Goal: Transaction & Acquisition: Purchase product/service

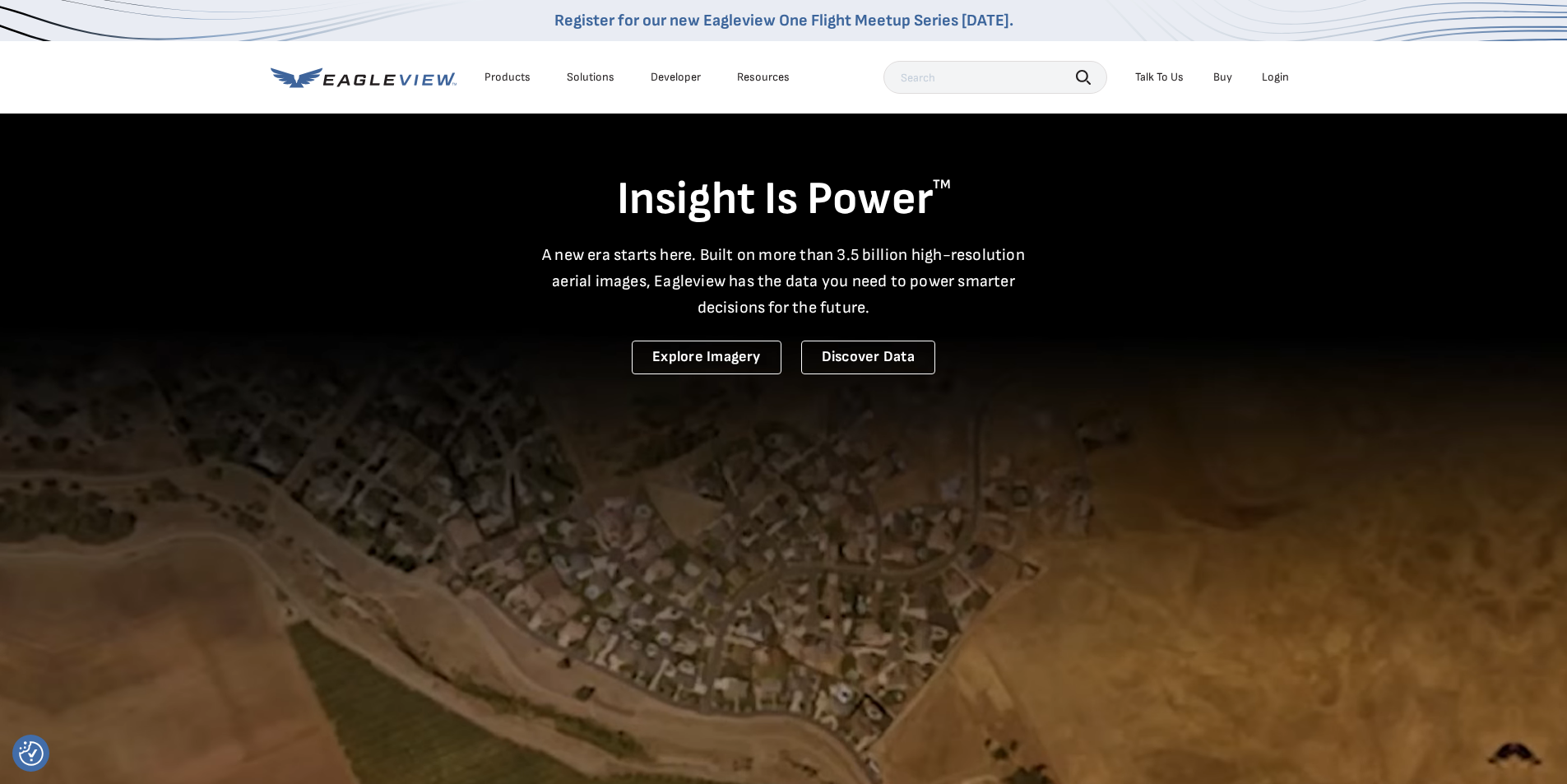
click at [1276, 78] on div "Login" at bounding box center [1275, 77] width 27 height 15
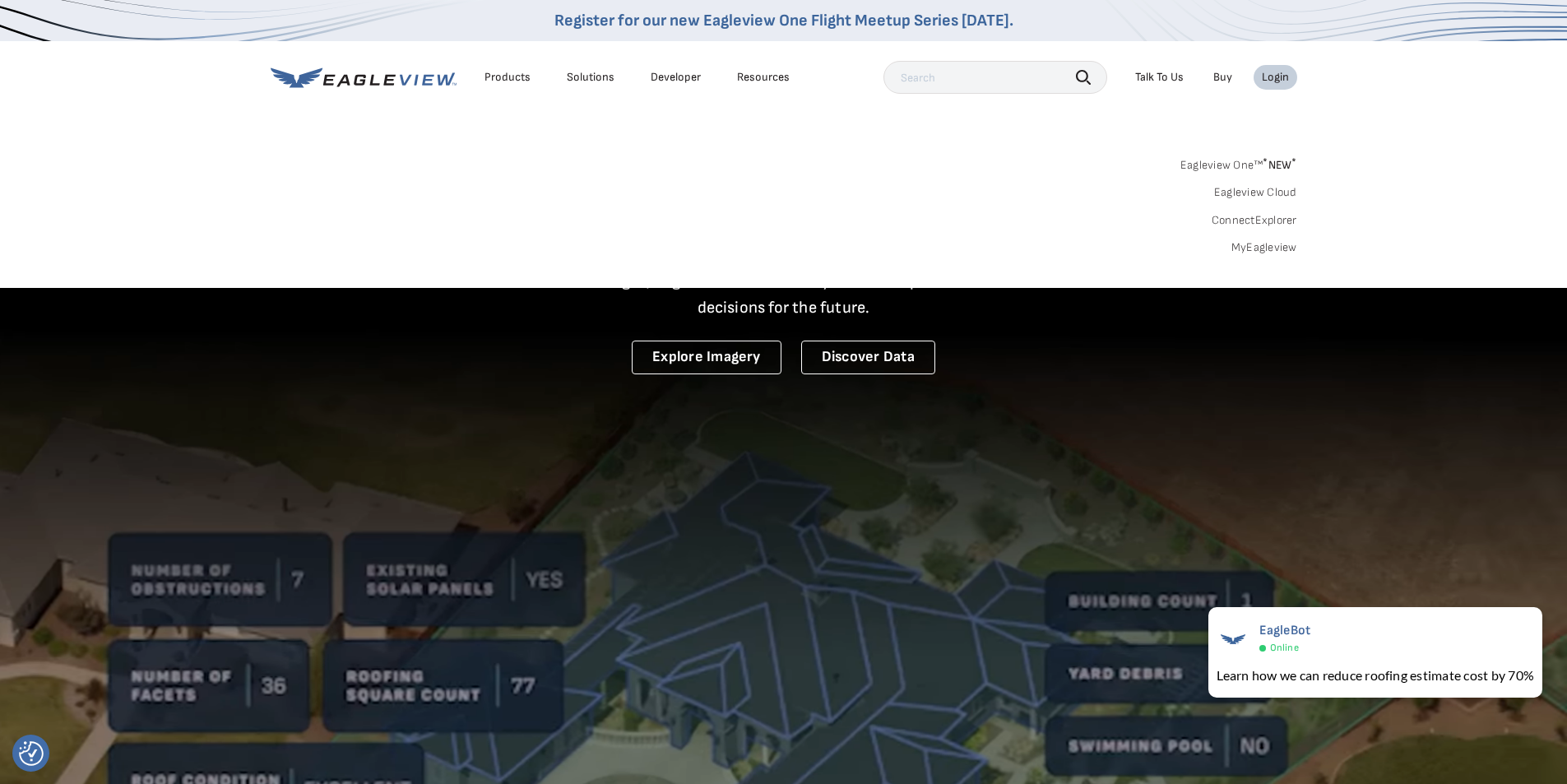
click at [1275, 250] on link "MyEagleview" at bounding box center [1264, 247] width 66 height 15
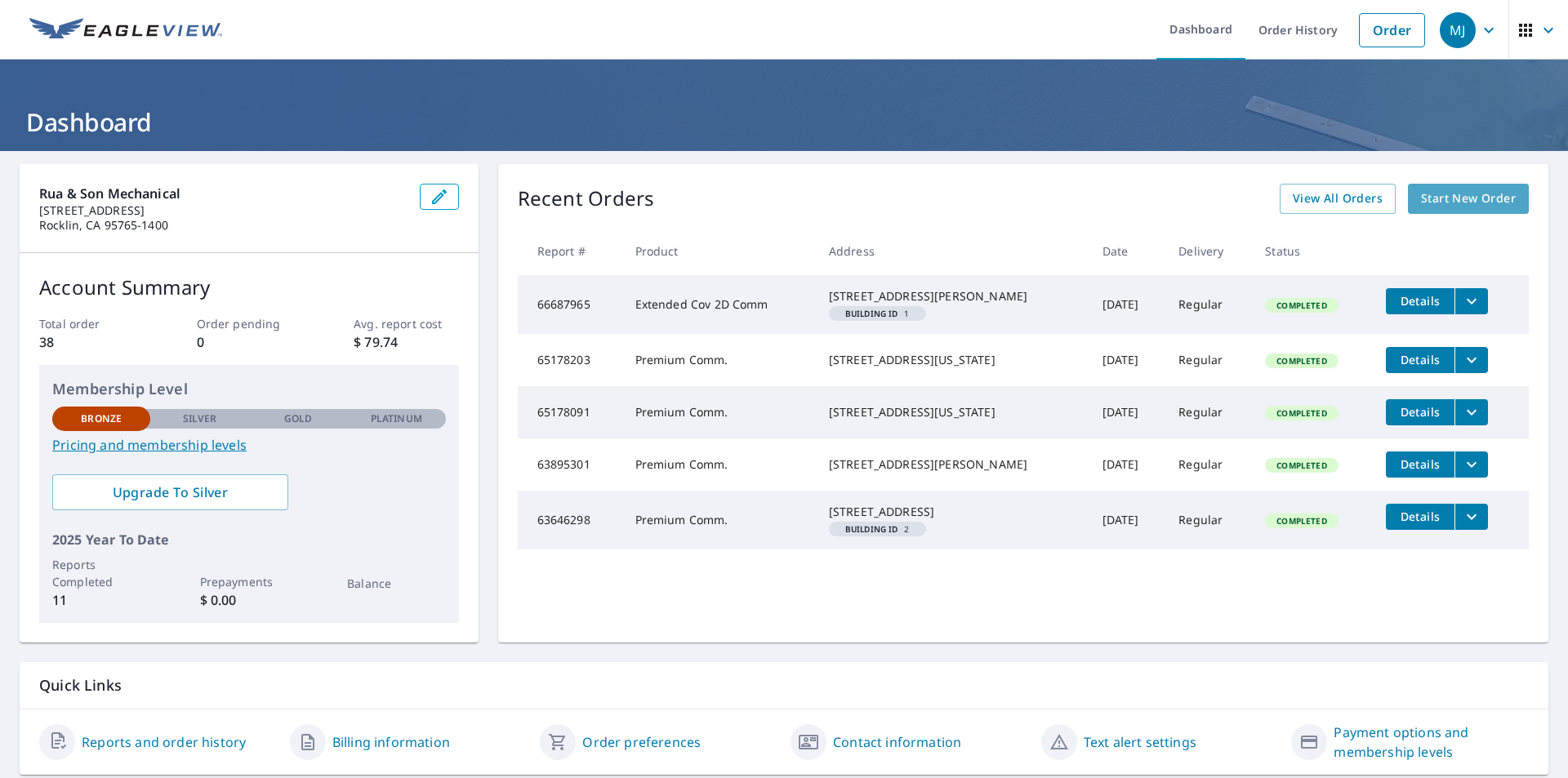
click at [1456, 195] on span "Start New Order" at bounding box center [1468, 199] width 94 height 21
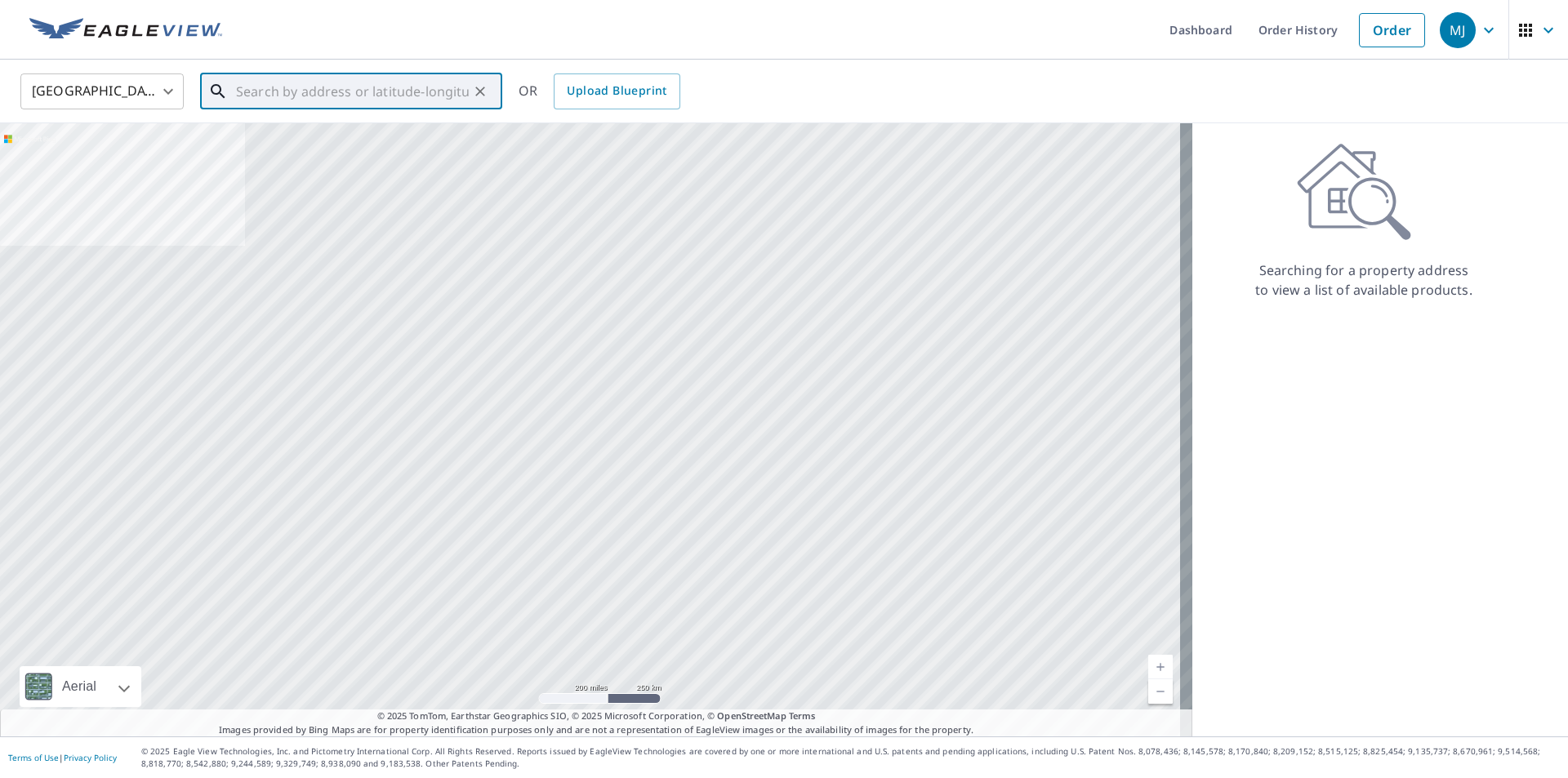
click at [267, 93] on input "text" at bounding box center [352, 91] width 233 height 45
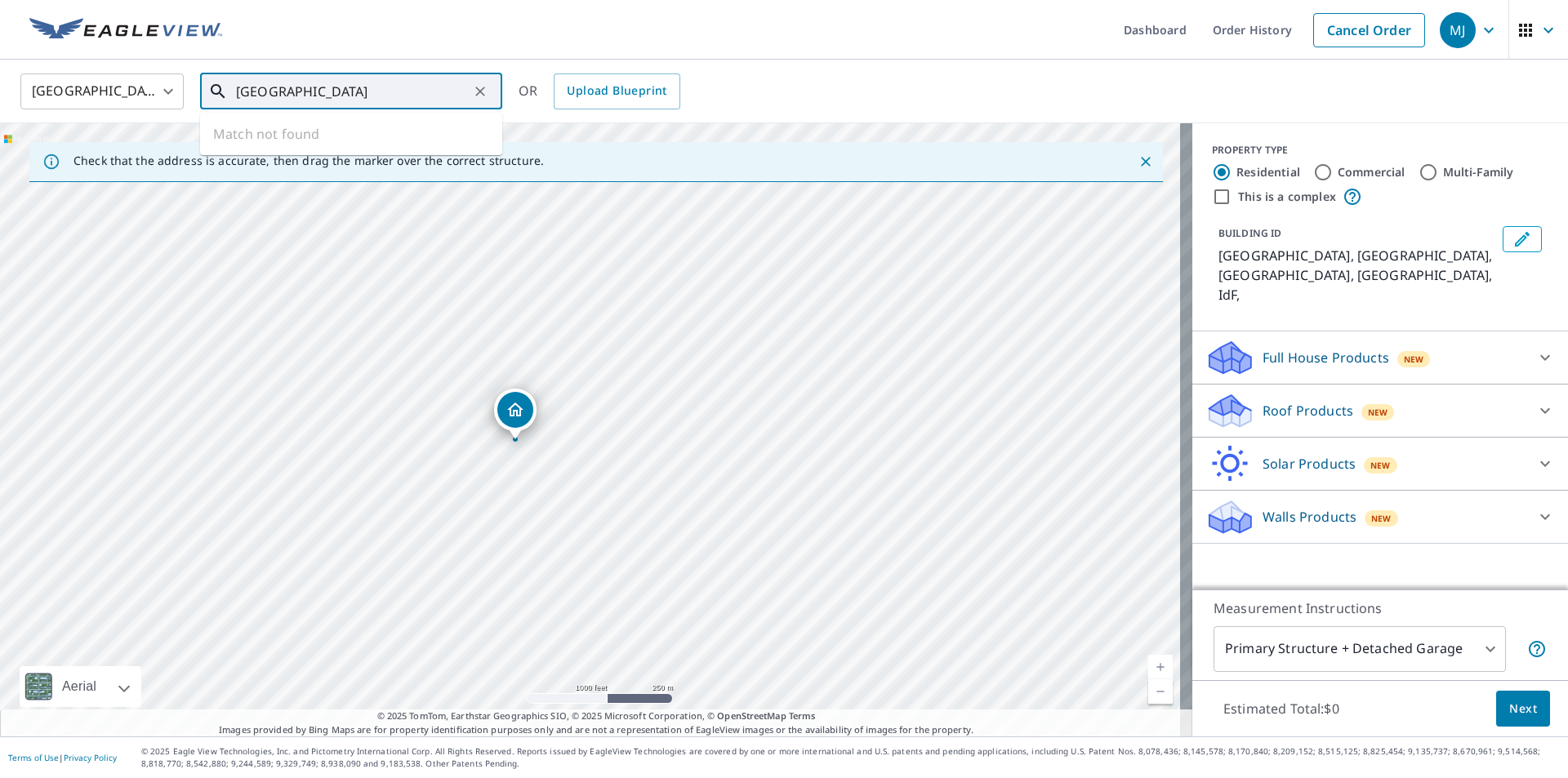
click at [378, 88] on input "[GEOGRAPHIC_DATA]" at bounding box center [352, 91] width 233 height 45
drag, startPoint x: 378, startPoint y: 88, endPoint x: 237, endPoint y: 93, distance: 141.1
click at [237, 93] on input "[GEOGRAPHIC_DATA]" at bounding box center [352, 91] width 233 height 45
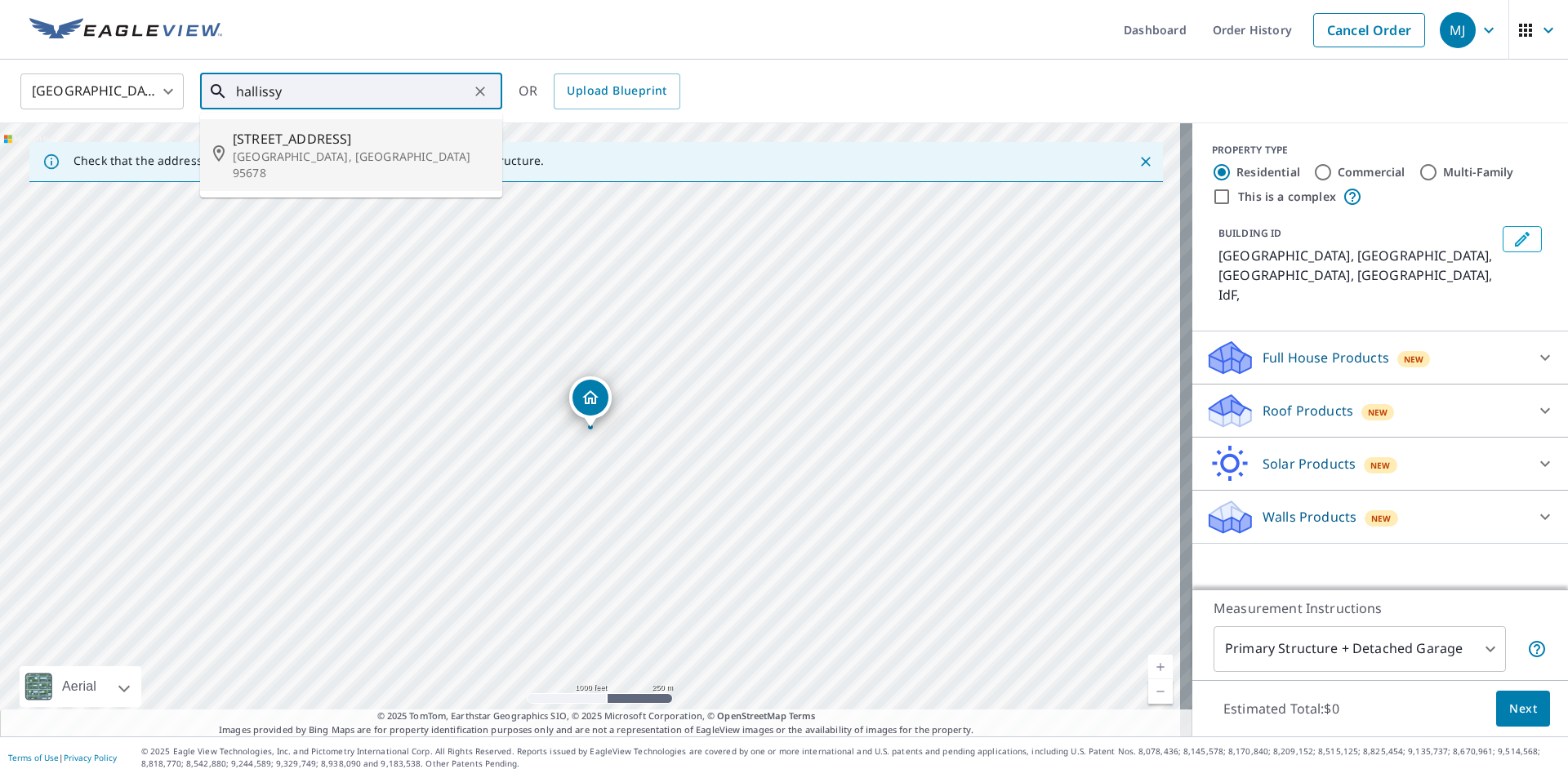
click at [297, 129] on span "[STREET_ADDRESS]" at bounding box center [360, 138] width 257 height 20
type input "[STREET_ADDRESS][PERSON_NAME]"
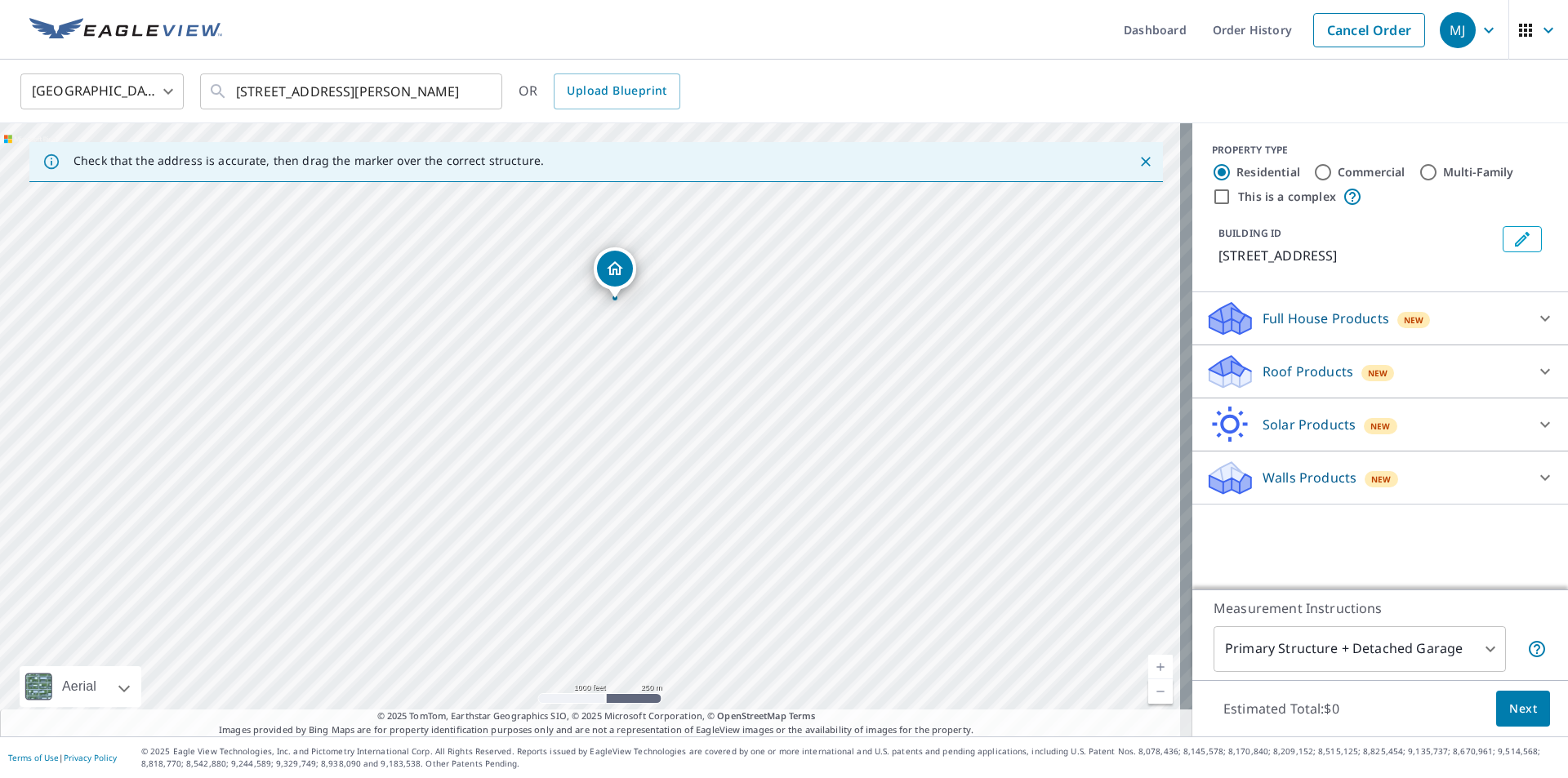
drag, startPoint x: 704, startPoint y: 521, endPoint x: 729, endPoint y: 392, distance: 131.4
click at [729, 392] on div "[STREET_ADDRESS][PERSON_NAME]" at bounding box center [596, 430] width 1192 height 613
drag, startPoint x: 487, startPoint y: 313, endPoint x: 633, endPoint y: 527, distance: 259.1
click at [633, 527] on div "[STREET_ADDRESS][PERSON_NAME]" at bounding box center [596, 430] width 1192 height 613
drag, startPoint x: 639, startPoint y: 467, endPoint x: 685, endPoint y: 546, distance: 91.4
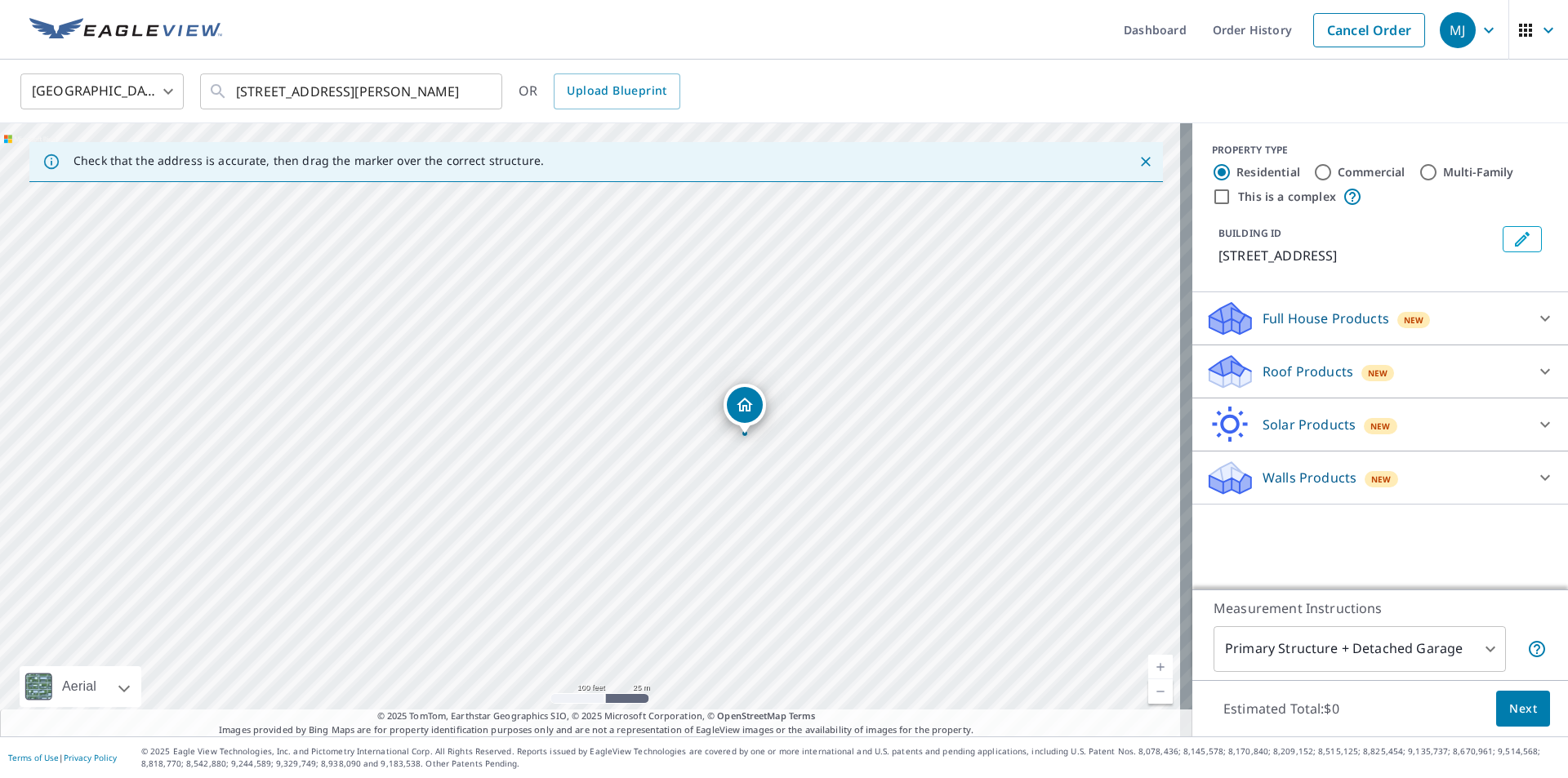
click at [685, 546] on div "[STREET_ADDRESS][PERSON_NAME]" at bounding box center [596, 430] width 1192 height 613
click at [1535, 367] on icon at bounding box center [1545, 371] width 20 height 20
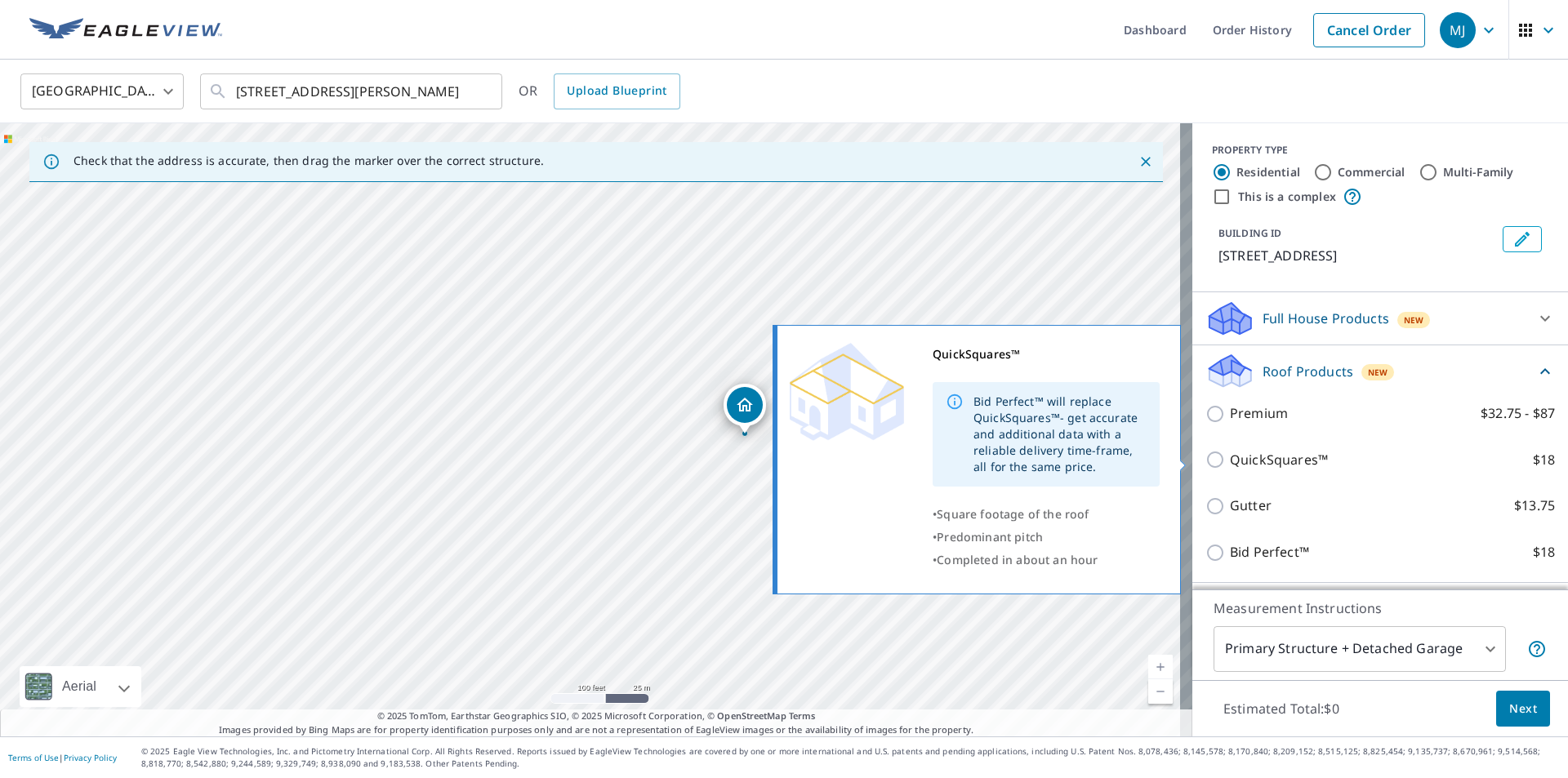
click at [1205, 460] on input "QuickSquares™ $18" at bounding box center [1217, 459] width 25 height 20
checkbox input "true"
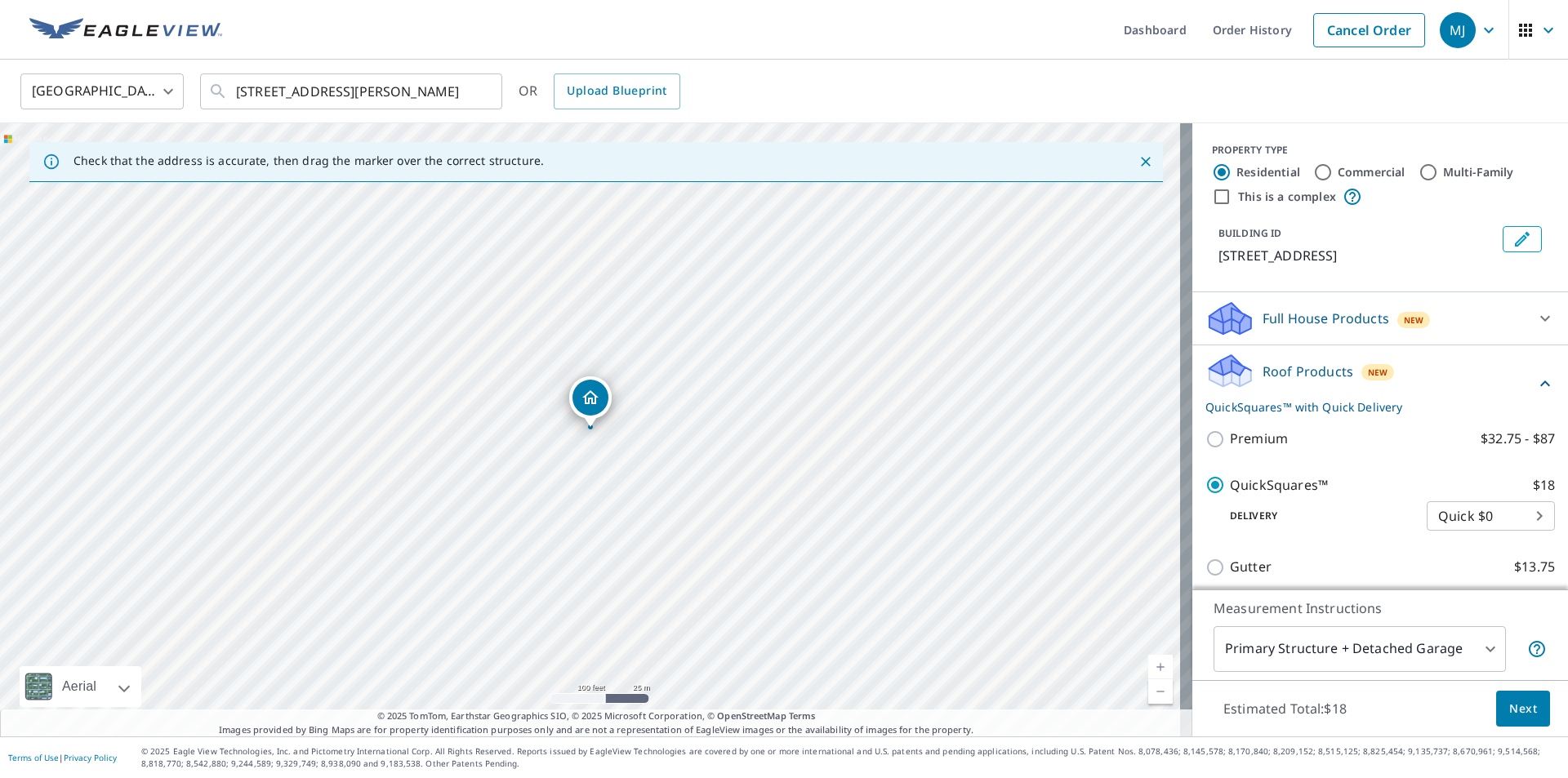
click at [1313, 171] on input "Commercial" at bounding box center [1323, 172] width 20 height 20
radio input "true"
type input "4"
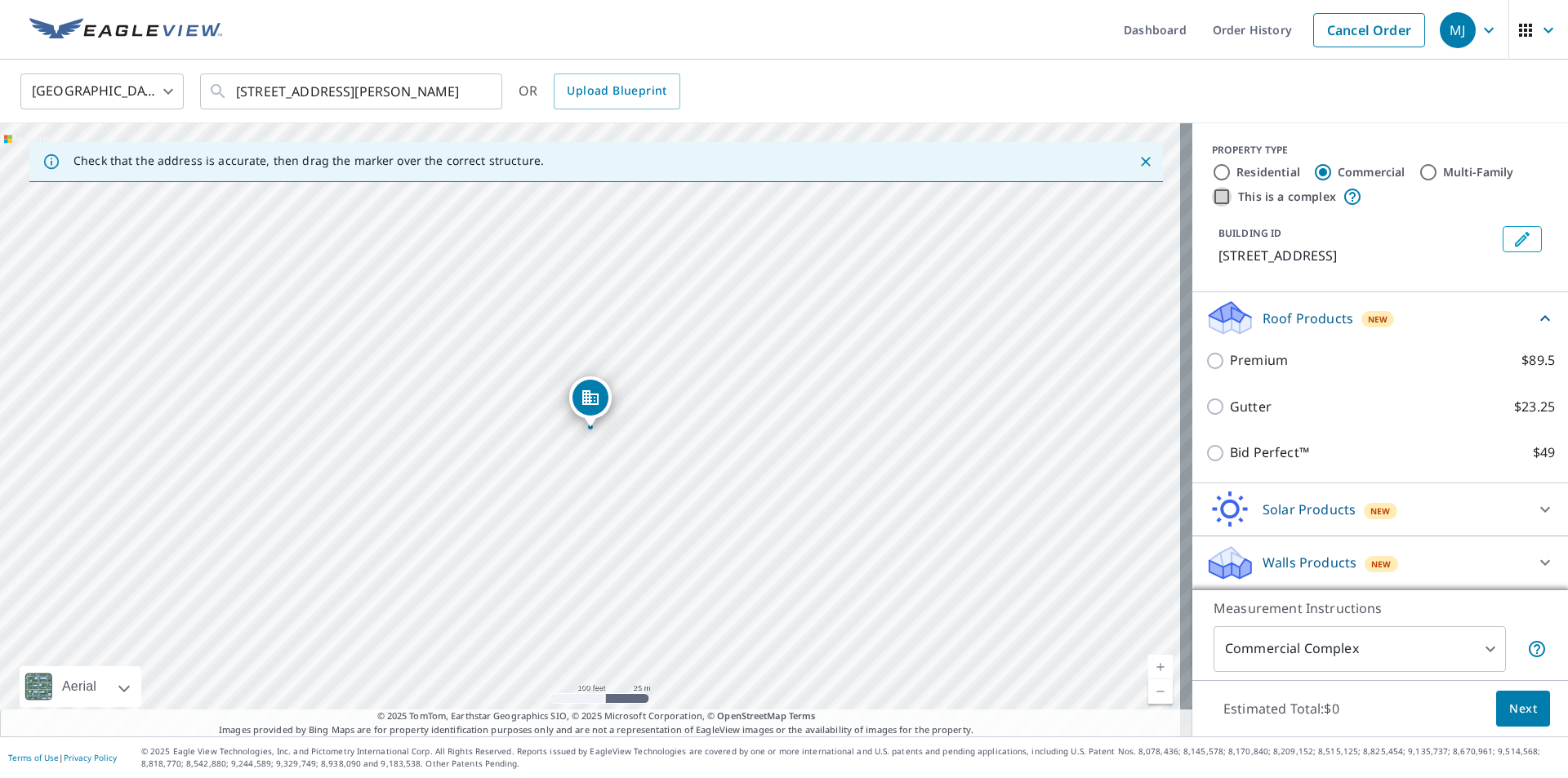
click at [1214, 196] on input "This is a complex" at bounding box center [1221, 196] width 20 height 20
checkbox input "true"
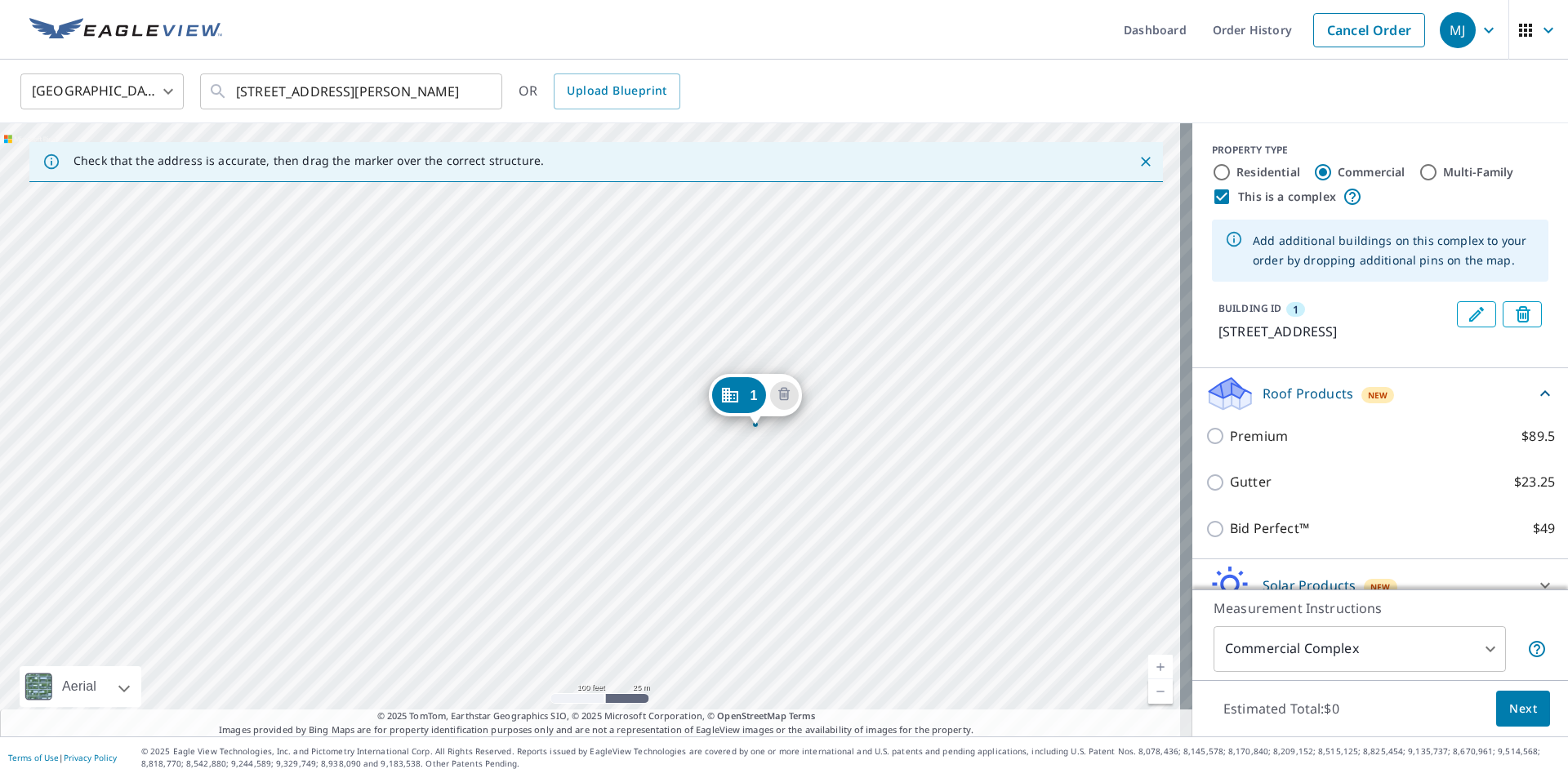
drag, startPoint x: 852, startPoint y: 378, endPoint x: 1017, endPoint y: 377, distance: 165.0
click at [1017, 377] on div "1 [STREET_ADDRESS][PERSON_NAME]" at bounding box center [596, 430] width 1192 height 613
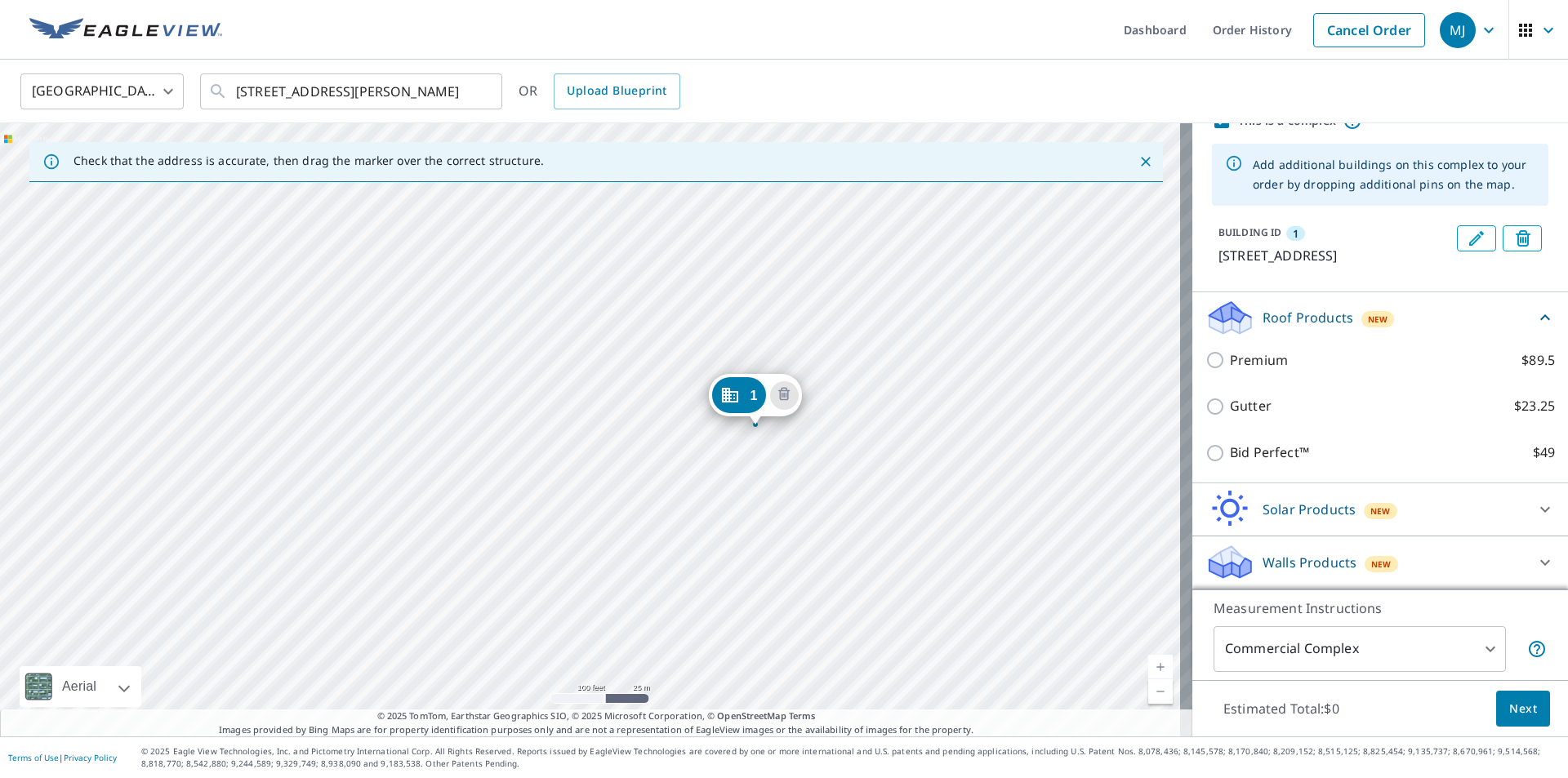
scroll to position [95, 0]
click at [1535, 315] on icon at bounding box center [1545, 317] width 20 height 20
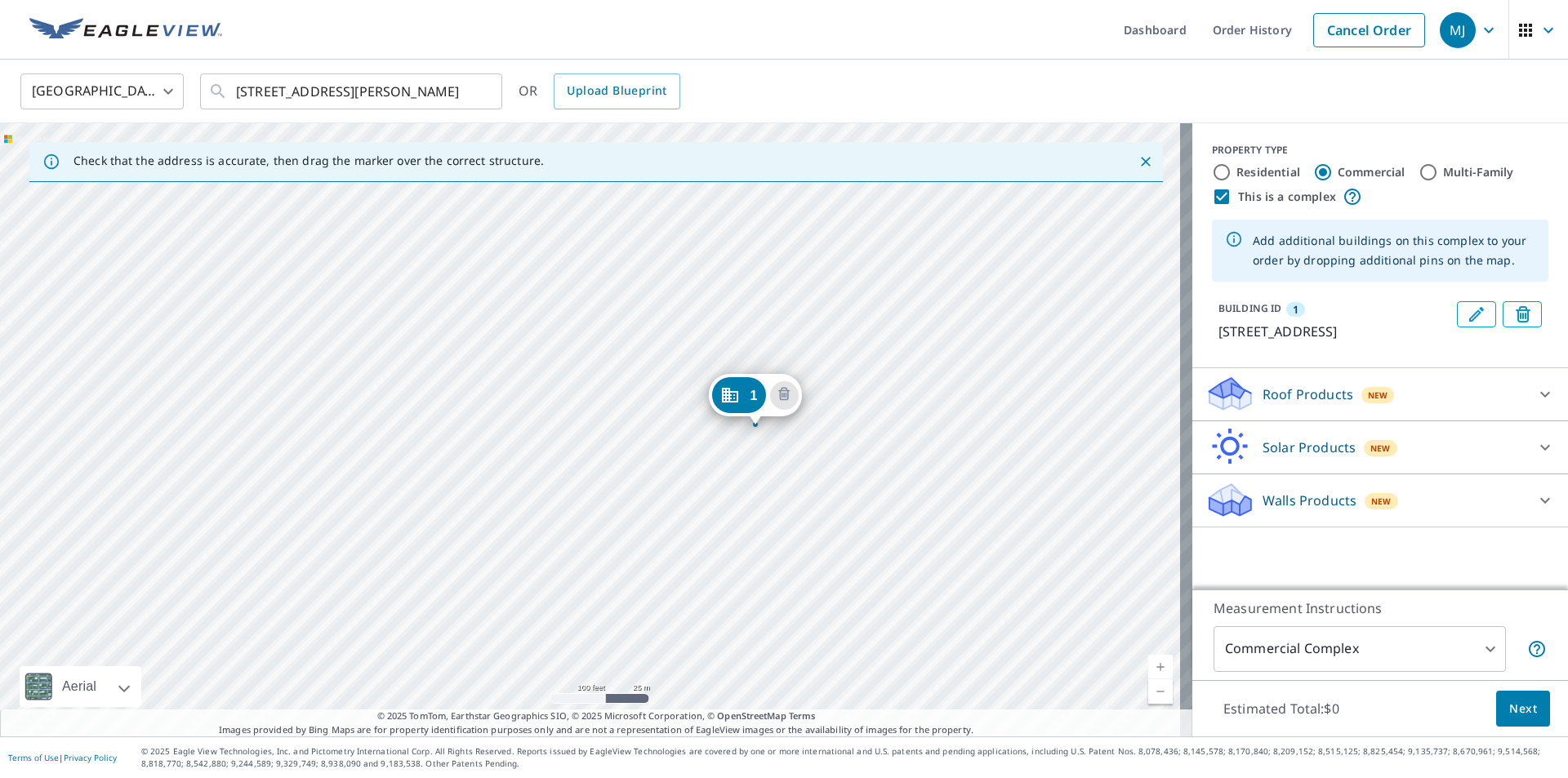
scroll to position [0, 0]
click at [1361, 390] on div "New" at bounding box center [1377, 395] width 33 height 16
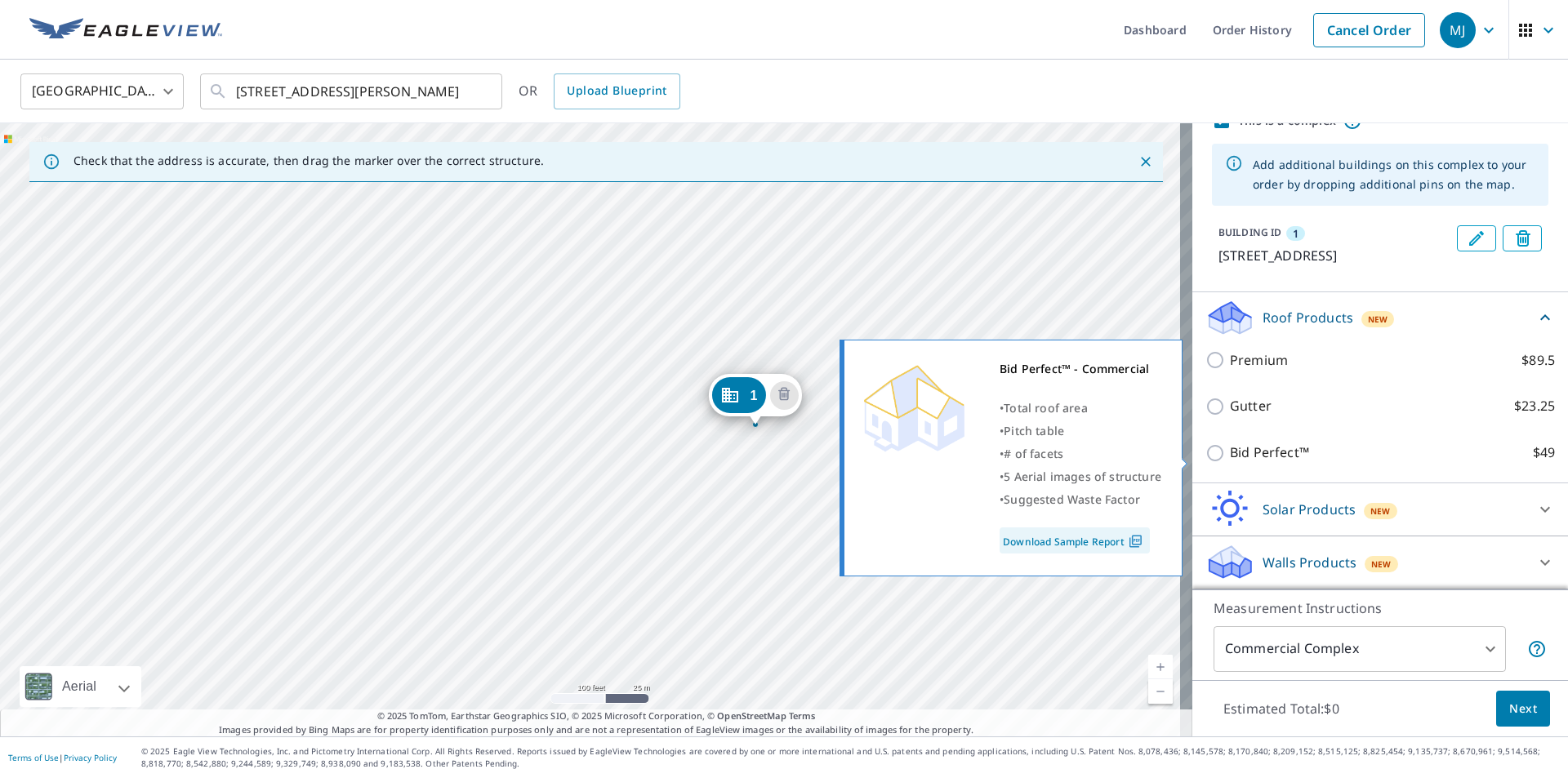
scroll to position [95, 0]
click at [1205, 449] on input "Bid Perfect™ $49" at bounding box center [1217, 453] width 25 height 20
checkbox input "true"
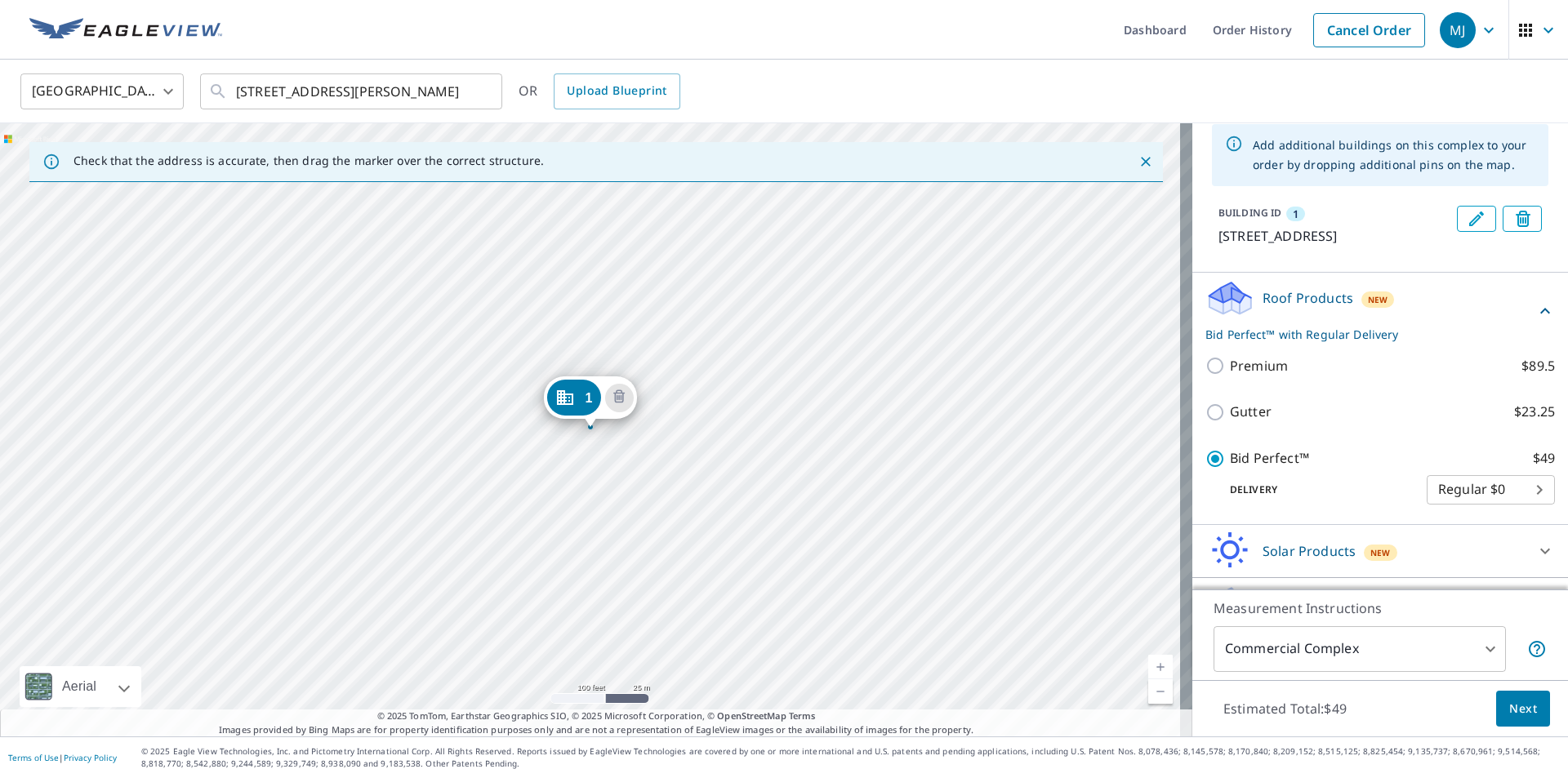
click at [1514, 709] on span "Next" at bounding box center [1523, 709] width 27 height 21
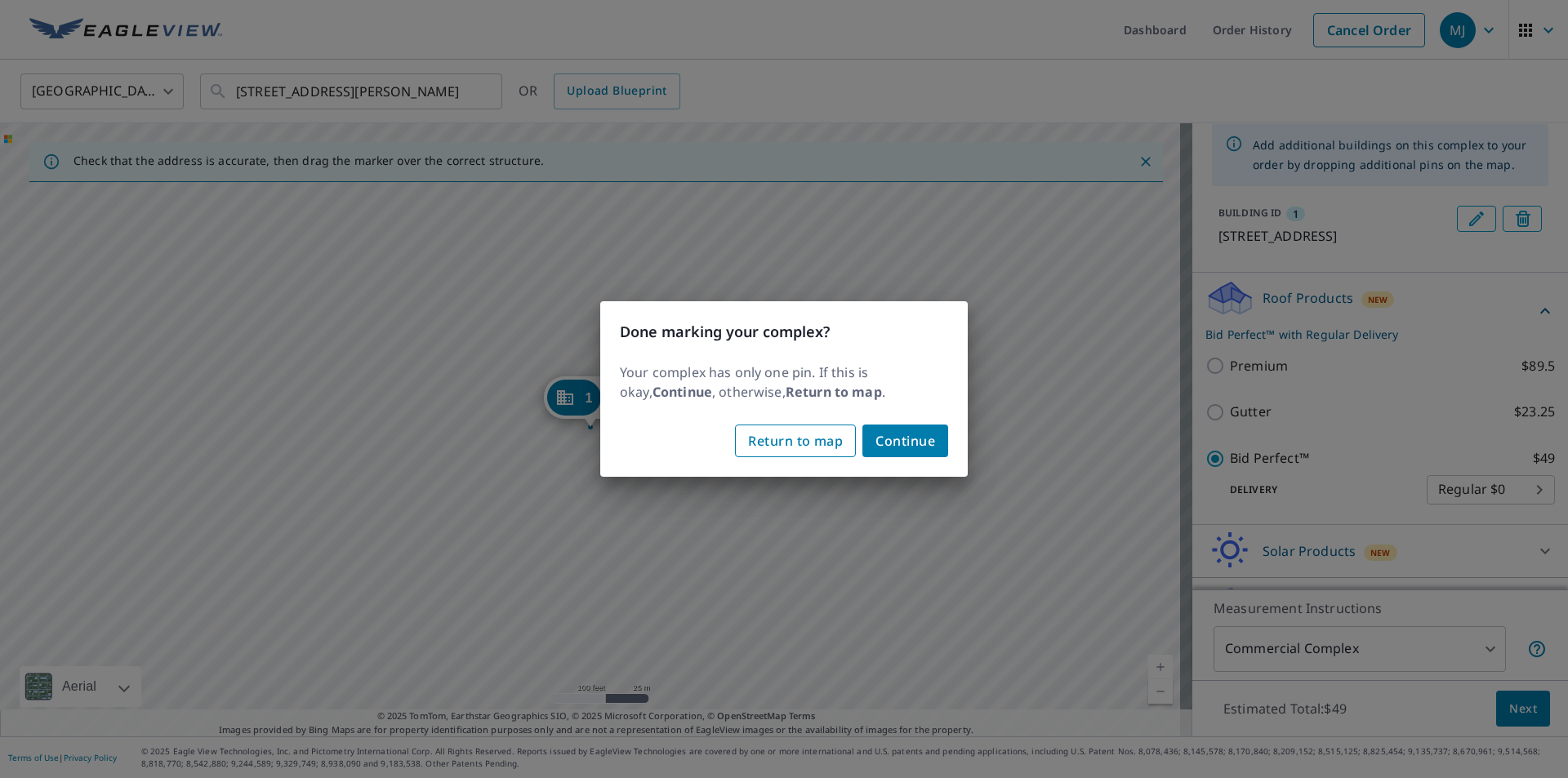
click at [824, 437] on span "Return to map" at bounding box center [795, 440] width 94 height 23
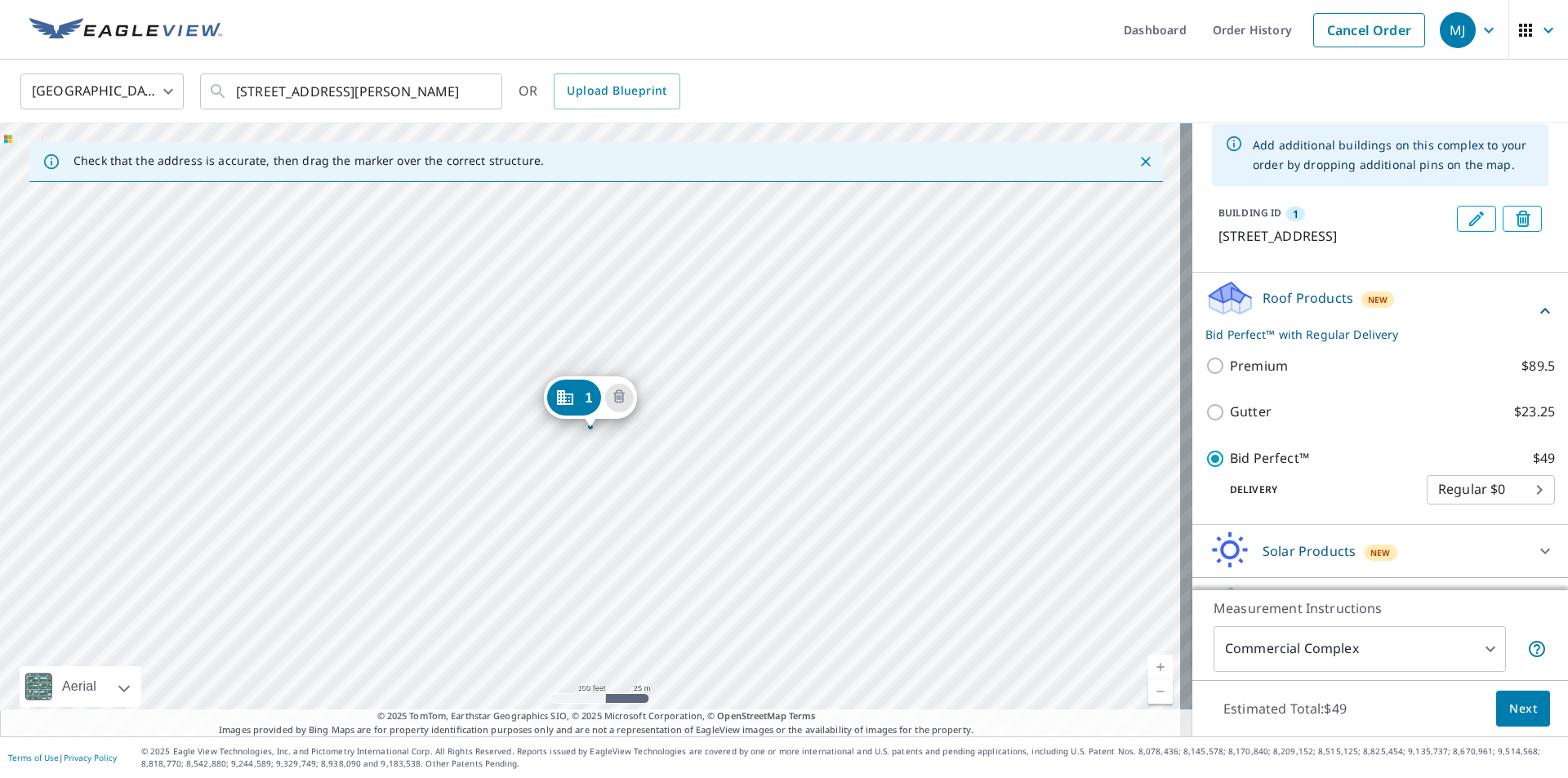
click at [492, 371] on div "1 [STREET_ADDRESS][PERSON_NAME]" at bounding box center [596, 430] width 1192 height 613
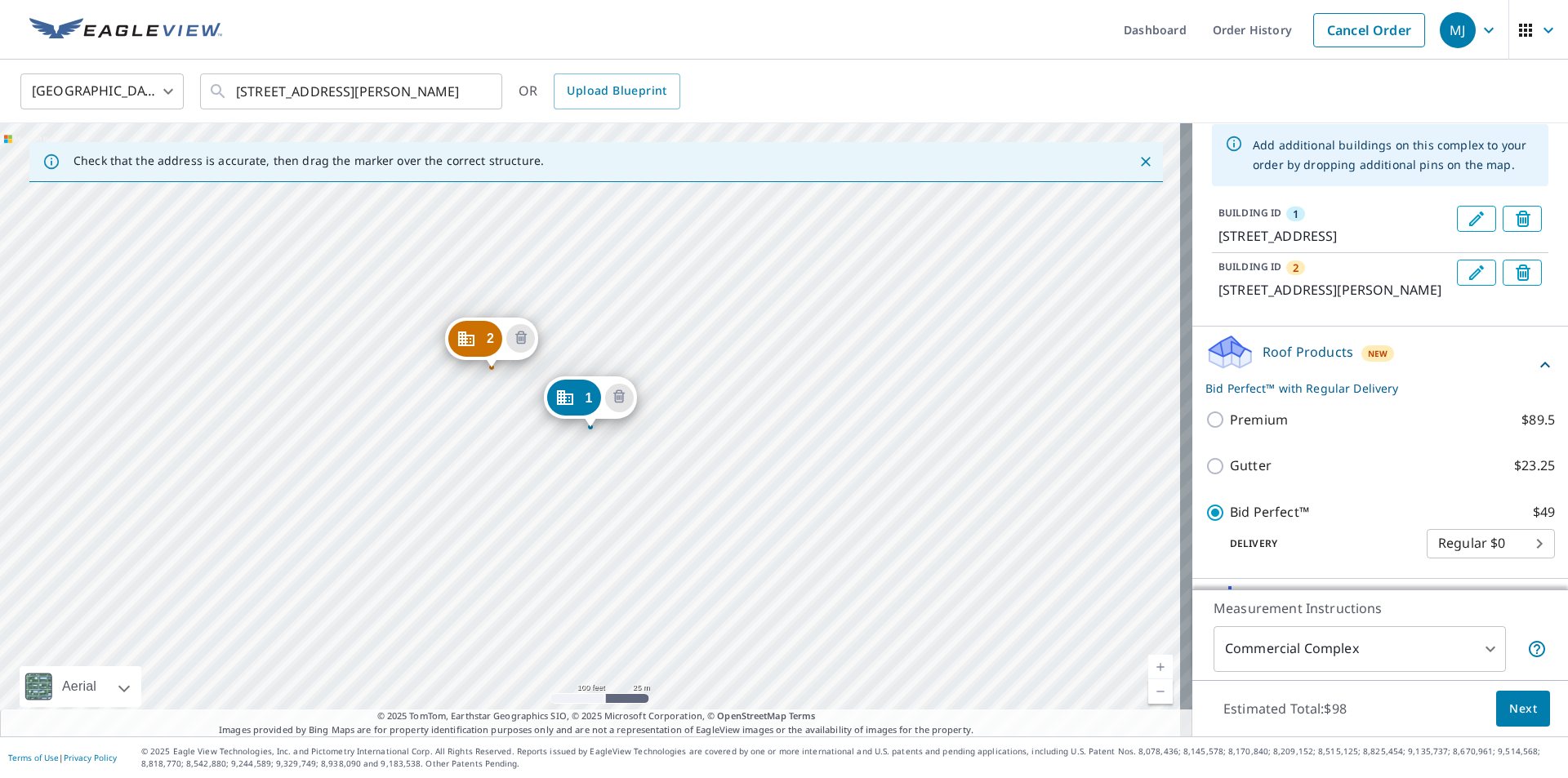
click at [435, 311] on div "2 [STREET_ADDRESS][PERSON_NAME][PERSON_NAME] 1 [STREET_ADDRESS][PERSON_NAME]" at bounding box center [596, 430] width 1192 height 613
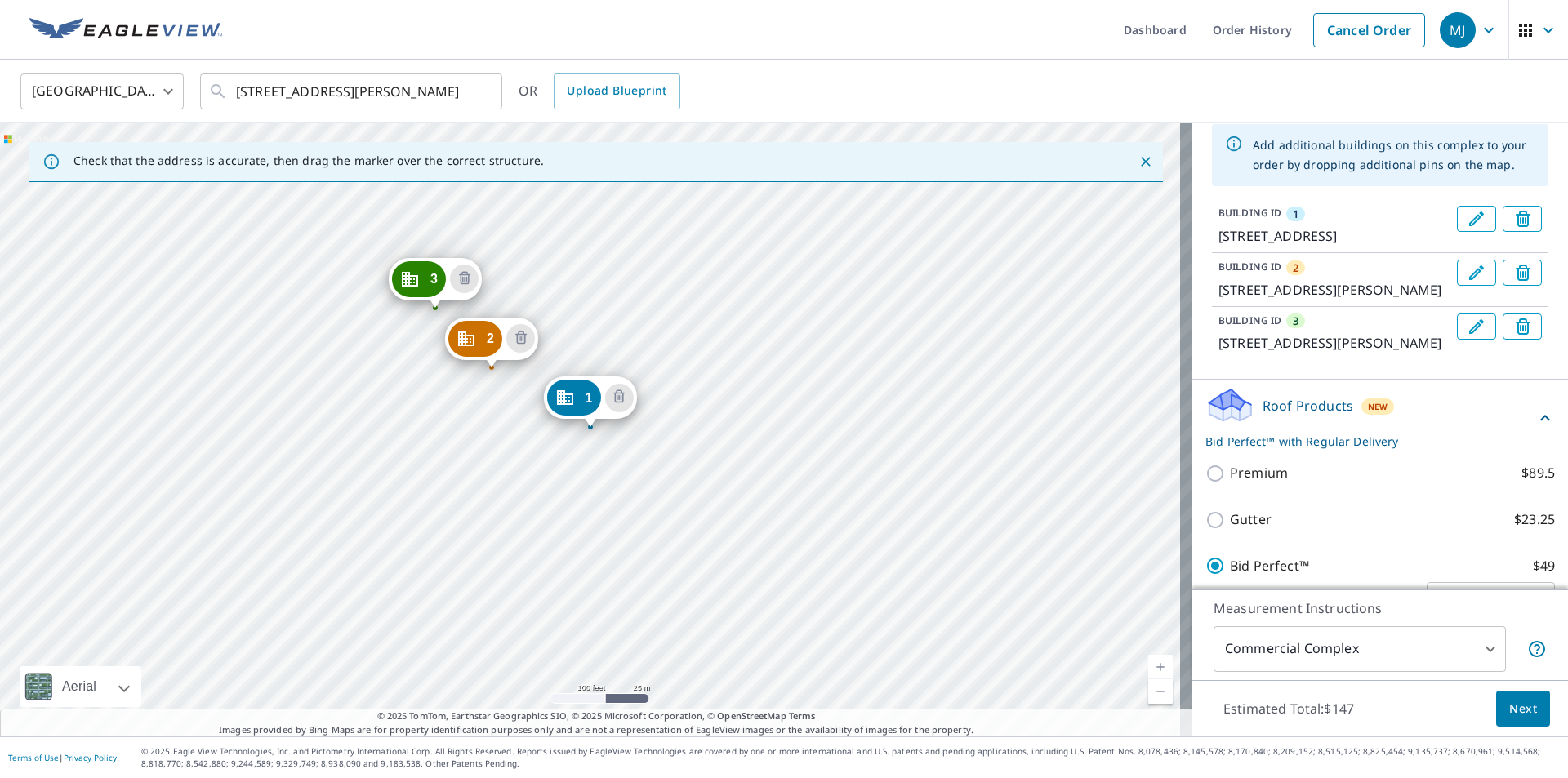
click at [393, 312] on div "2 [STREET_ADDRESS][PERSON_NAME][PERSON_NAME] [GEOGRAPHIC_DATA][STREET_ADDRESS][…" at bounding box center [596, 430] width 1192 height 613
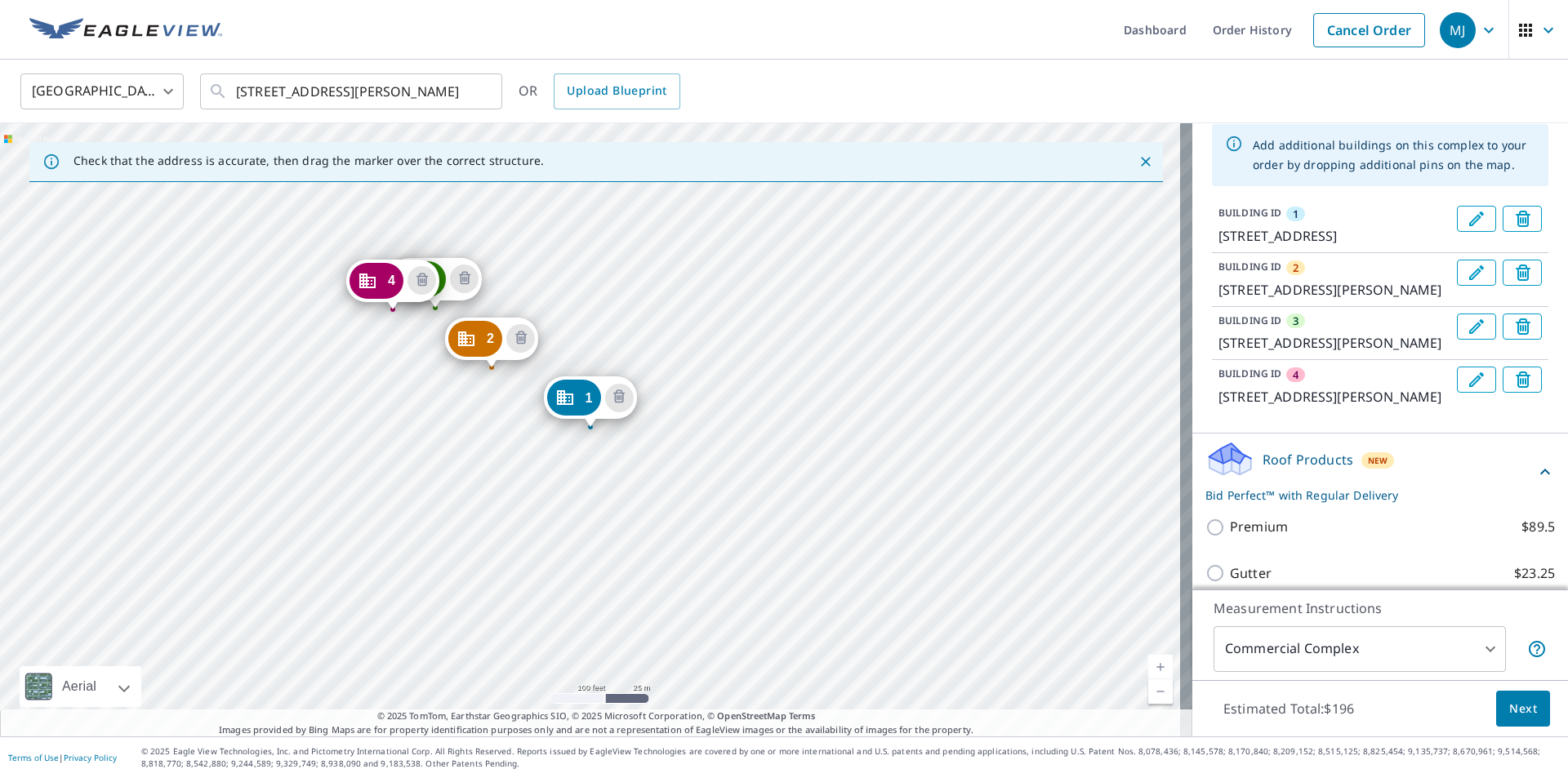
click at [370, 371] on div "2 [STREET_ADDRESS][PERSON_NAME][PERSON_NAME] [GEOGRAPHIC_DATA][STREET_ADDRESS][…" at bounding box center [596, 430] width 1192 height 613
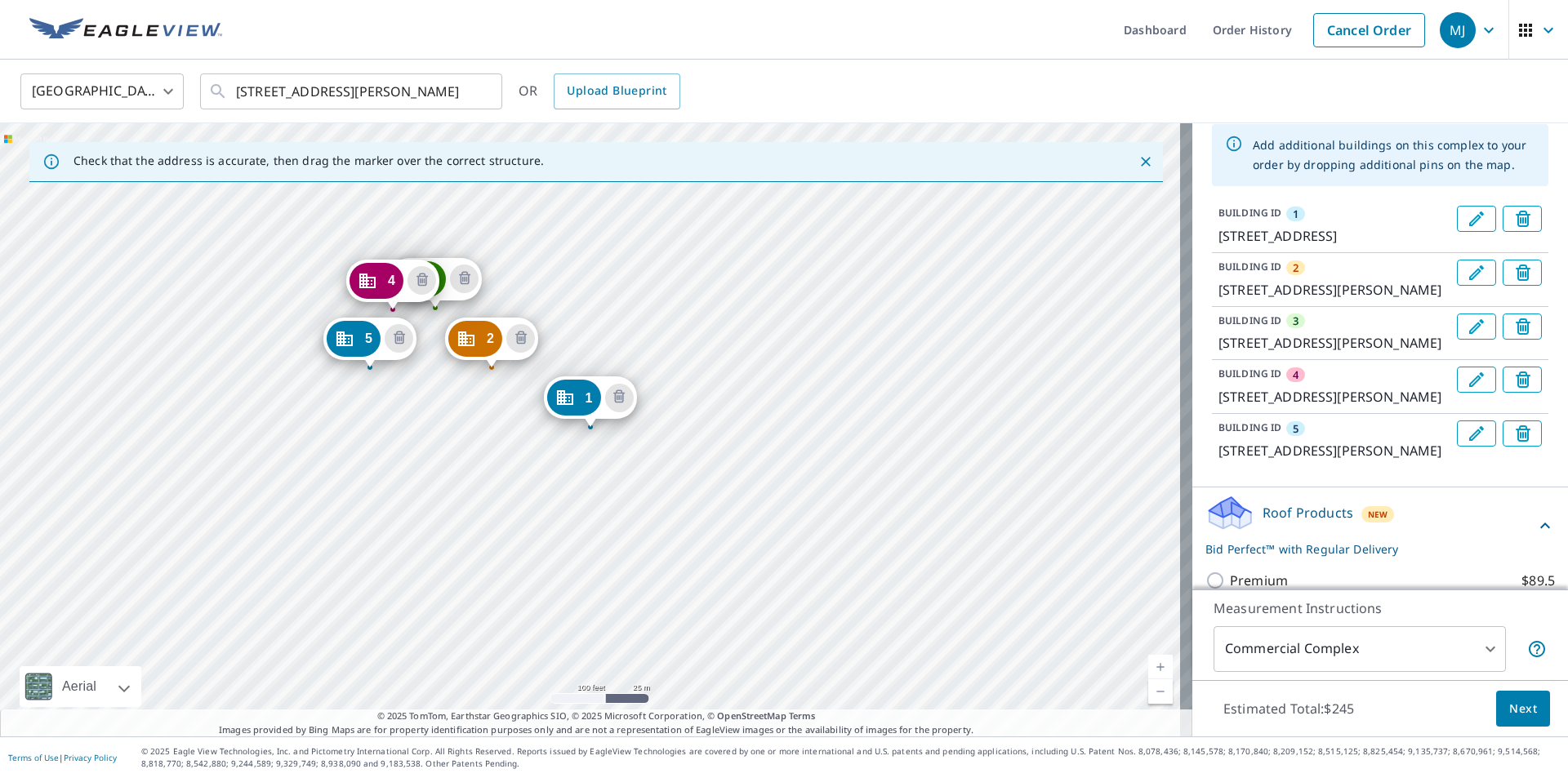
click at [357, 401] on div "2 [STREET_ADDRESS][PERSON_NAME][PERSON_NAME] [GEOGRAPHIC_DATA][STREET_ADDRESS][…" at bounding box center [596, 430] width 1192 height 613
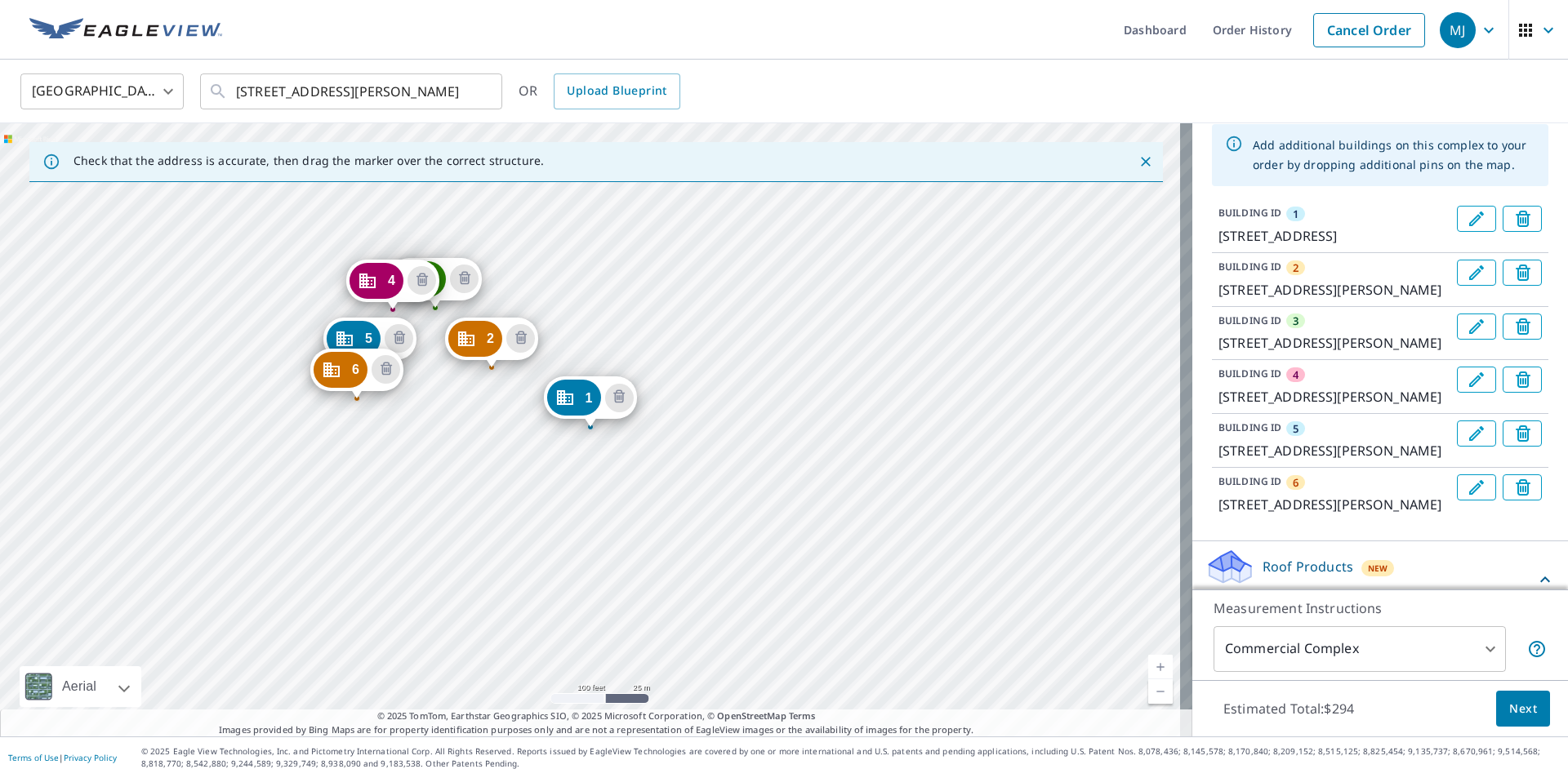
click at [384, 461] on div "2 [GEOGRAPHIC_DATA][PERSON_NAME][PERSON_NAME] [GEOGRAPHIC_DATA][STREET_ADDRESS]…" at bounding box center [596, 430] width 1192 height 613
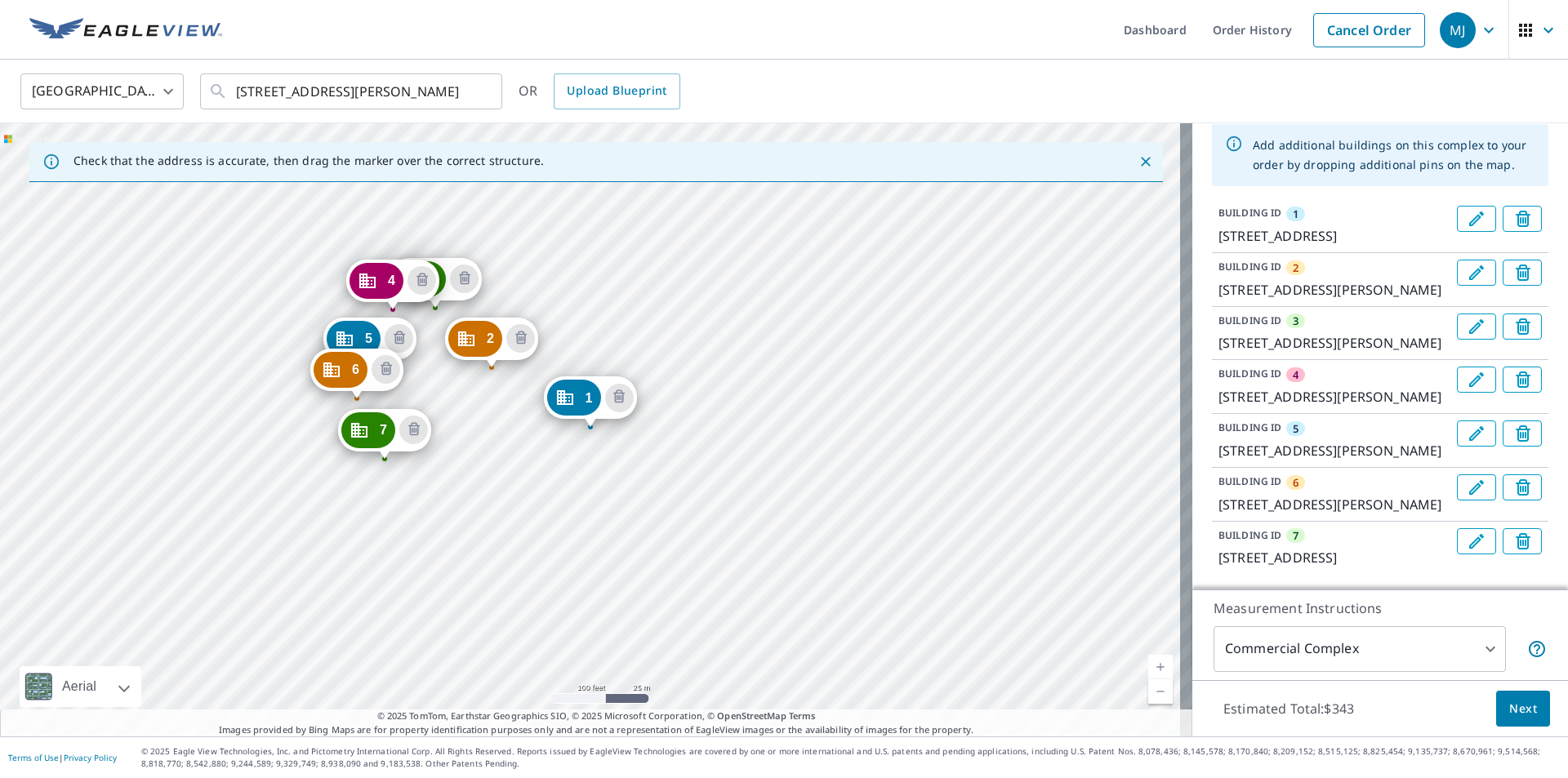
click at [424, 479] on div "[GEOGRAPHIC_DATA][PERSON_NAME][PERSON_NAME] [GEOGRAPHIC_DATA][STREET_ADDRESS][P…" at bounding box center [596, 430] width 1192 height 613
click at [323, 432] on div "[GEOGRAPHIC_DATA][PERSON_NAME][PERSON_NAME] [GEOGRAPHIC_DATA][STREET_ADDRESS][P…" at bounding box center [596, 430] width 1192 height 613
click at [339, 452] on div "7 [STREET_ADDRESS]" at bounding box center [384, 434] width 93 height 51
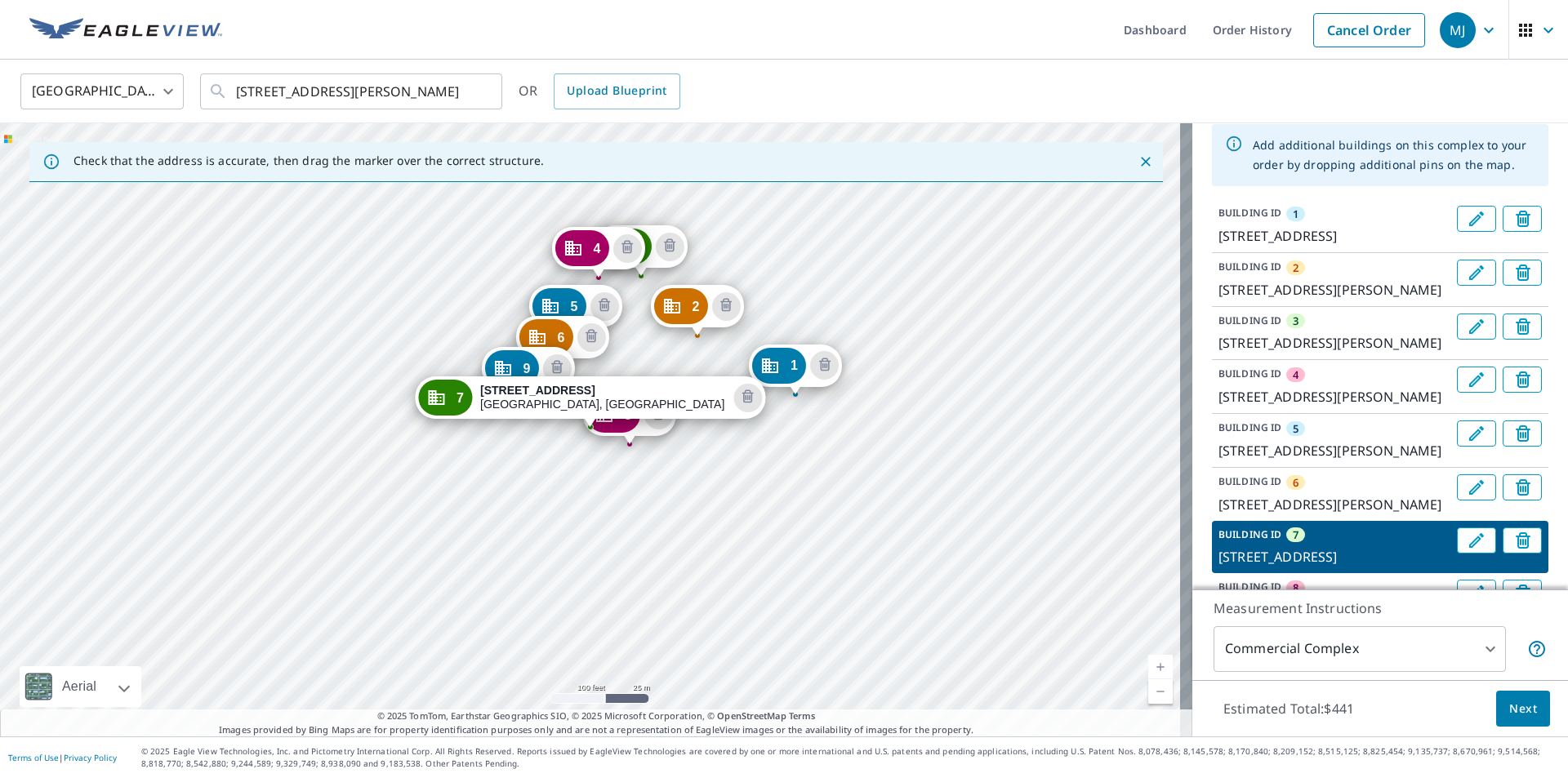
click at [533, 444] on div "[GEOGRAPHIC_DATA][PERSON_NAME] [GEOGRAPHIC_DATA][STREET_ADDRESS][PERSON_NAME] […" at bounding box center [596, 430] width 1192 height 613
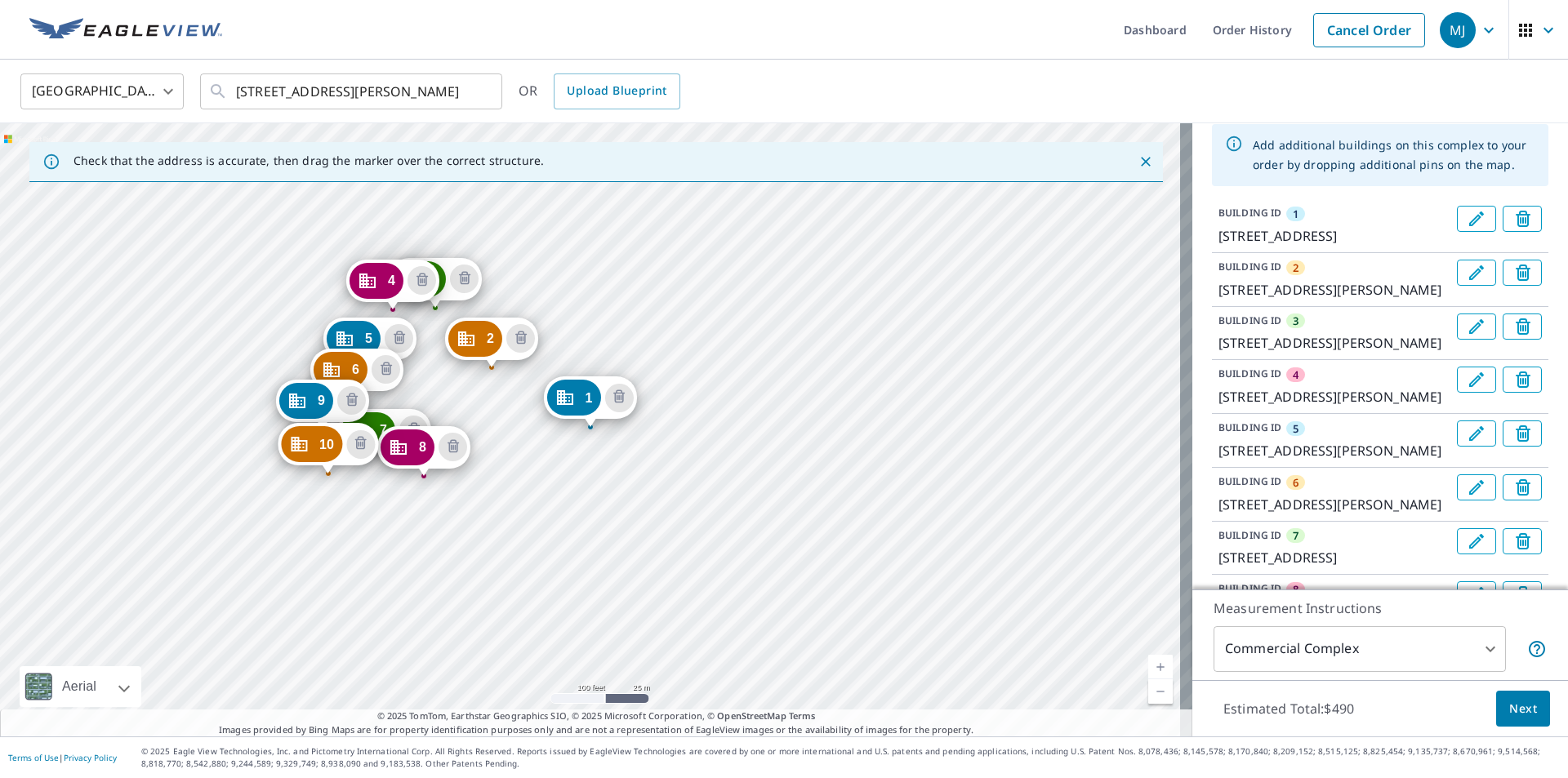
click at [504, 482] on div "[GEOGRAPHIC_DATA][PERSON_NAME][PERSON_NAME] [GEOGRAPHIC_DATA][STREET_ADDRESS][P…" at bounding box center [596, 430] width 1192 height 613
click at [373, 518] on div "[GEOGRAPHIC_DATA][PERSON_NAME][PERSON_NAME] [GEOGRAPHIC_DATA][STREET_ADDRESS][P…" at bounding box center [596, 430] width 1192 height 613
click at [359, 570] on div "[GEOGRAPHIC_DATA][PERSON_NAME][PERSON_NAME] [GEOGRAPHIC_DATA][STREET_ADDRESS][P…" at bounding box center [596, 430] width 1192 height 613
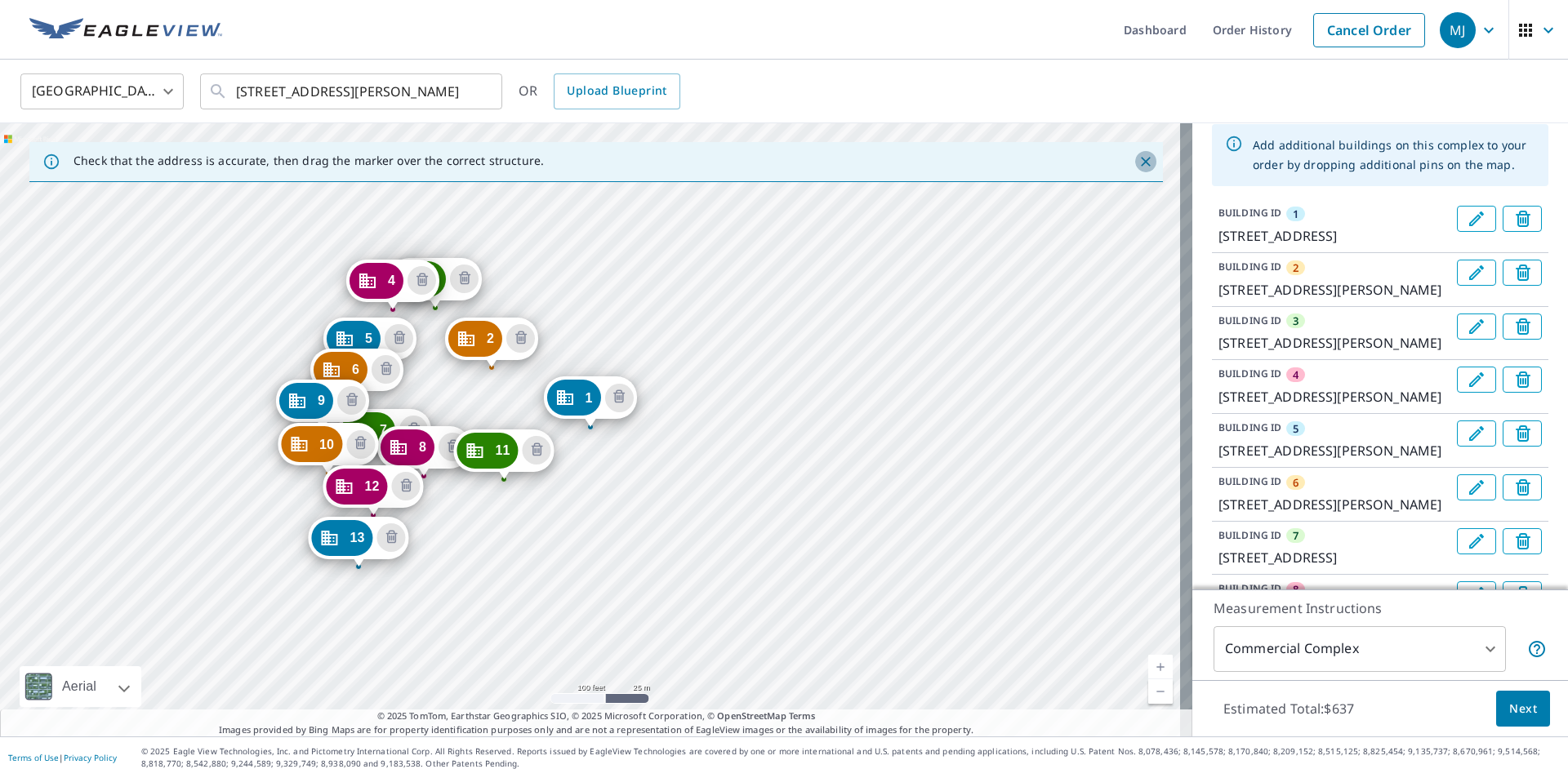
click at [1141, 160] on icon "Close" at bounding box center [1145, 161] width 9 height 9
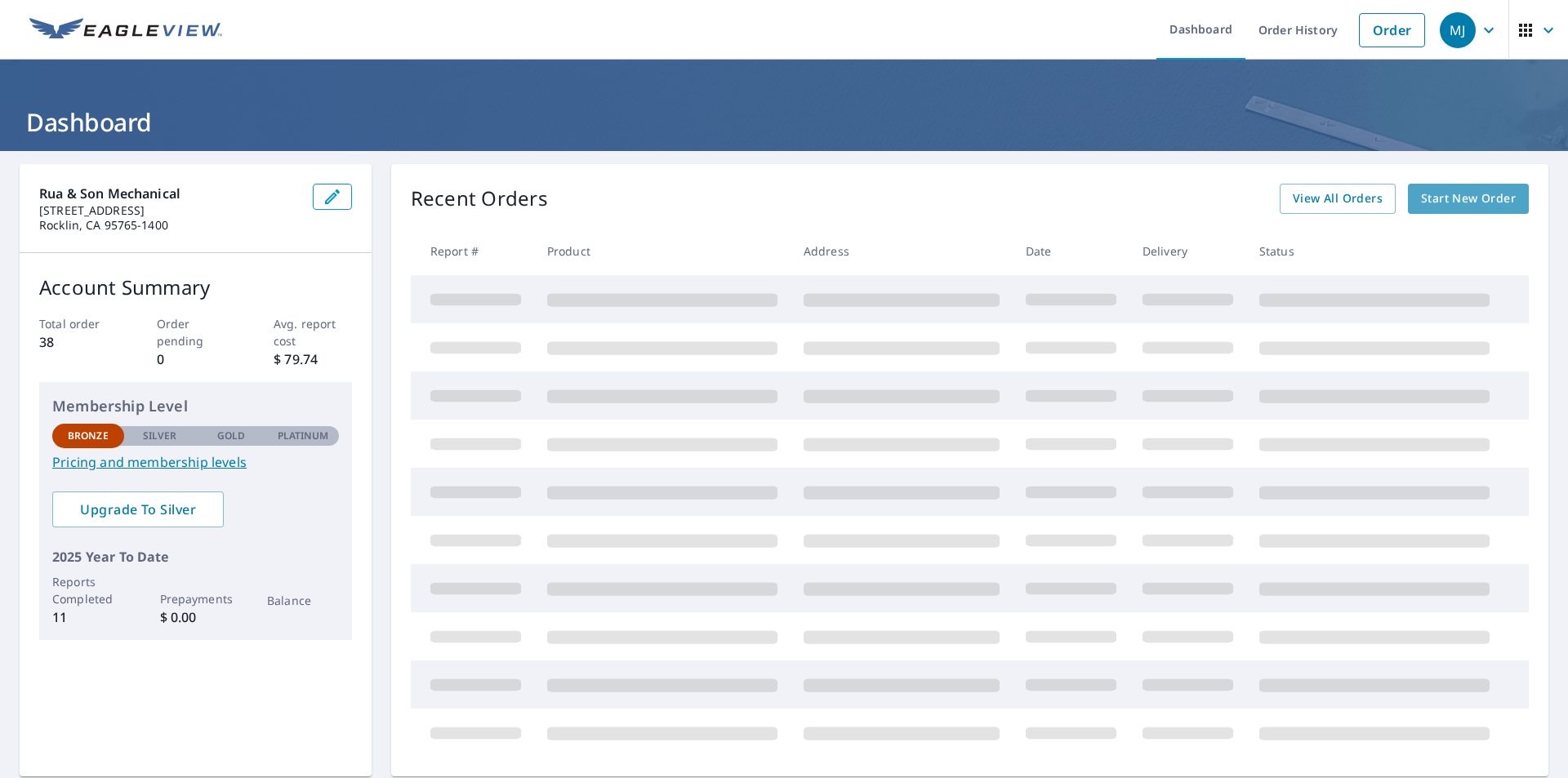
click at [1455, 193] on span "Start New Order" at bounding box center [1468, 199] width 94 height 21
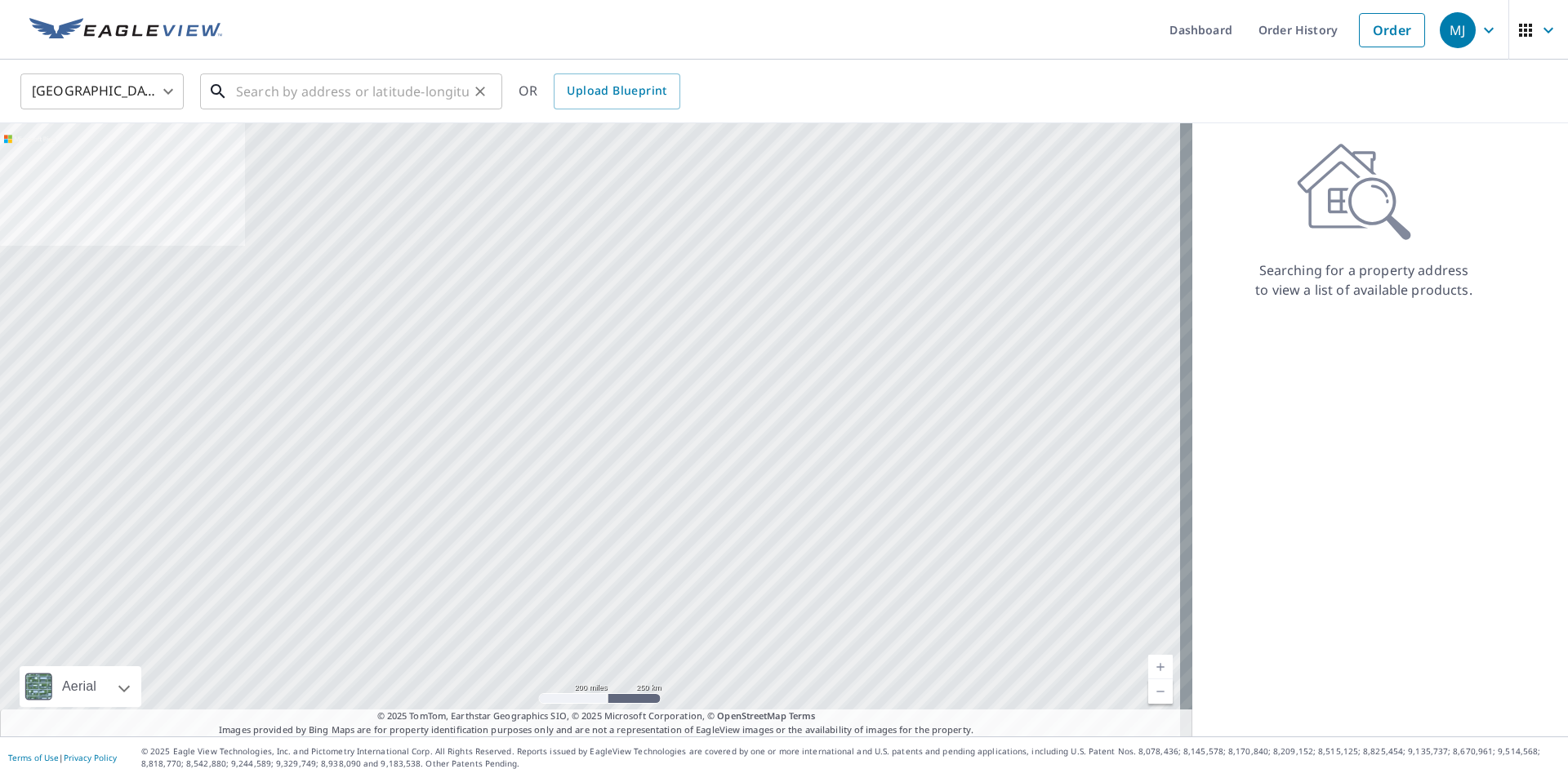
click at [257, 99] on input "text" at bounding box center [352, 91] width 233 height 45
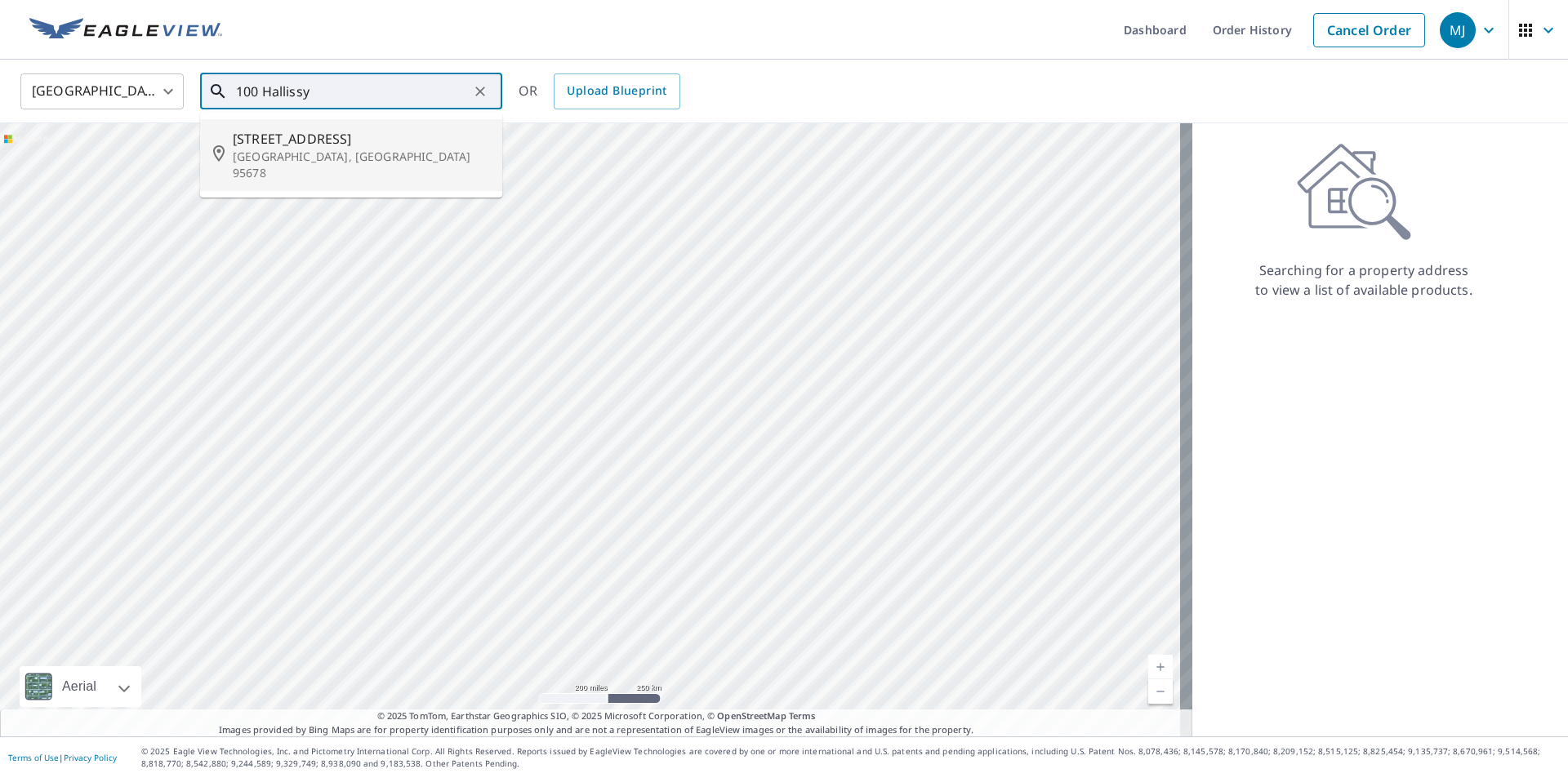
click at [299, 136] on span "[STREET_ADDRESS]" at bounding box center [360, 138] width 257 height 20
type input "[STREET_ADDRESS][PERSON_NAME]"
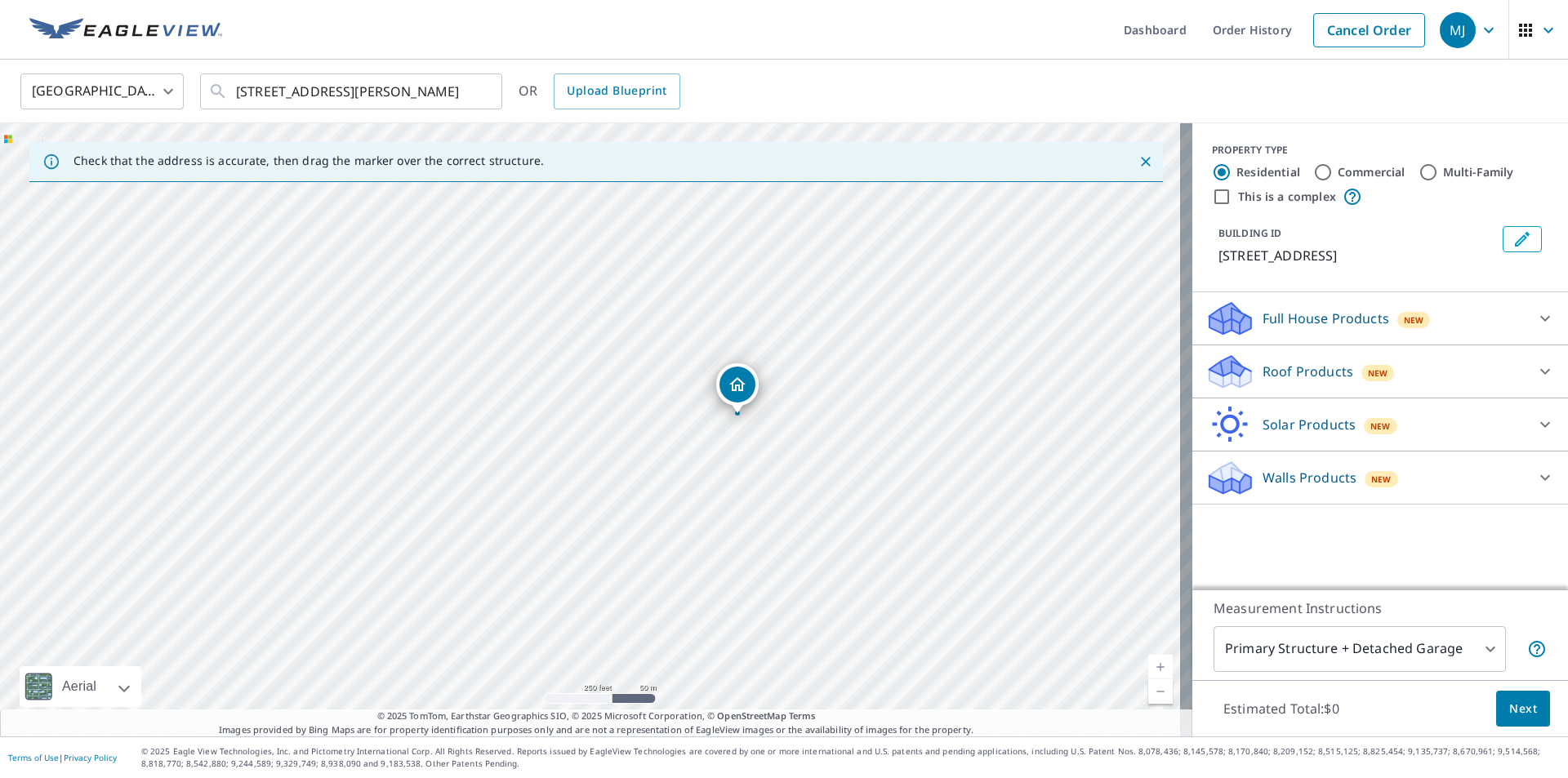
drag, startPoint x: 575, startPoint y: 405, endPoint x: 722, endPoint y: 391, distance: 147.7
drag, startPoint x: 630, startPoint y: 449, endPoint x: 890, endPoint y: 420, distance: 261.6
click at [890, 420] on div "[STREET_ADDRESS][PERSON_NAME][PERSON_NAME]" at bounding box center [596, 430] width 1192 height 613
drag, startPoint x: 668, startPoint y: 390, endPoint x: 845, endPoint y: 357, distance: 180.0
click at [845, 359] on div "[STREET_ADDRESS][PERSON_NAME][PERSON_NAME]" at bounding box center [596, 430] width 1192 height 613
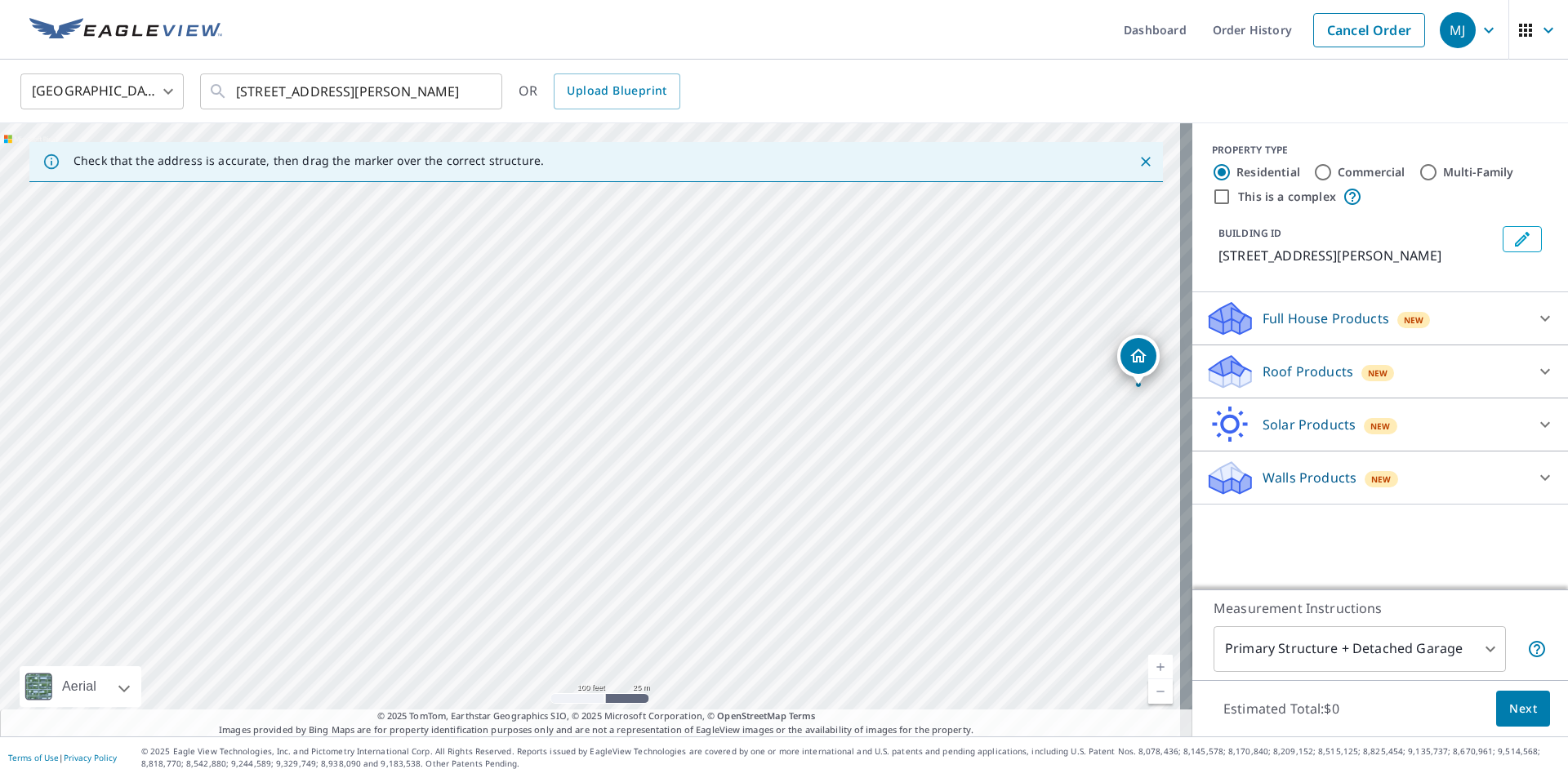
click at [1446, 377] on div "Roof Products New" at bounding box center [1365, 371] width 320 height 39
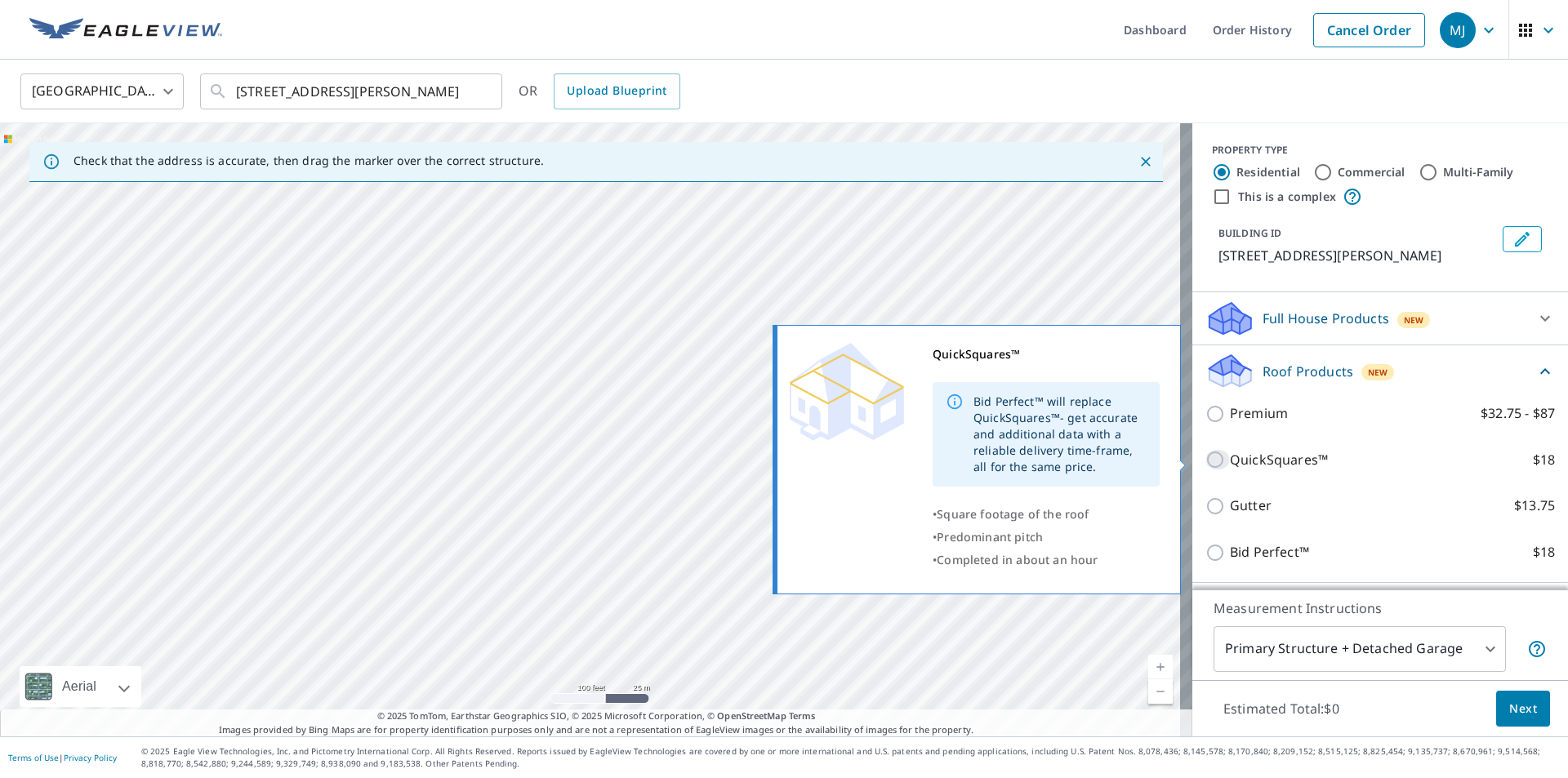
click at [1208, 458] on input "QuickSquares™ $18" at bounding box center [1217, 459] width 25 height 20
checkbox input "true"
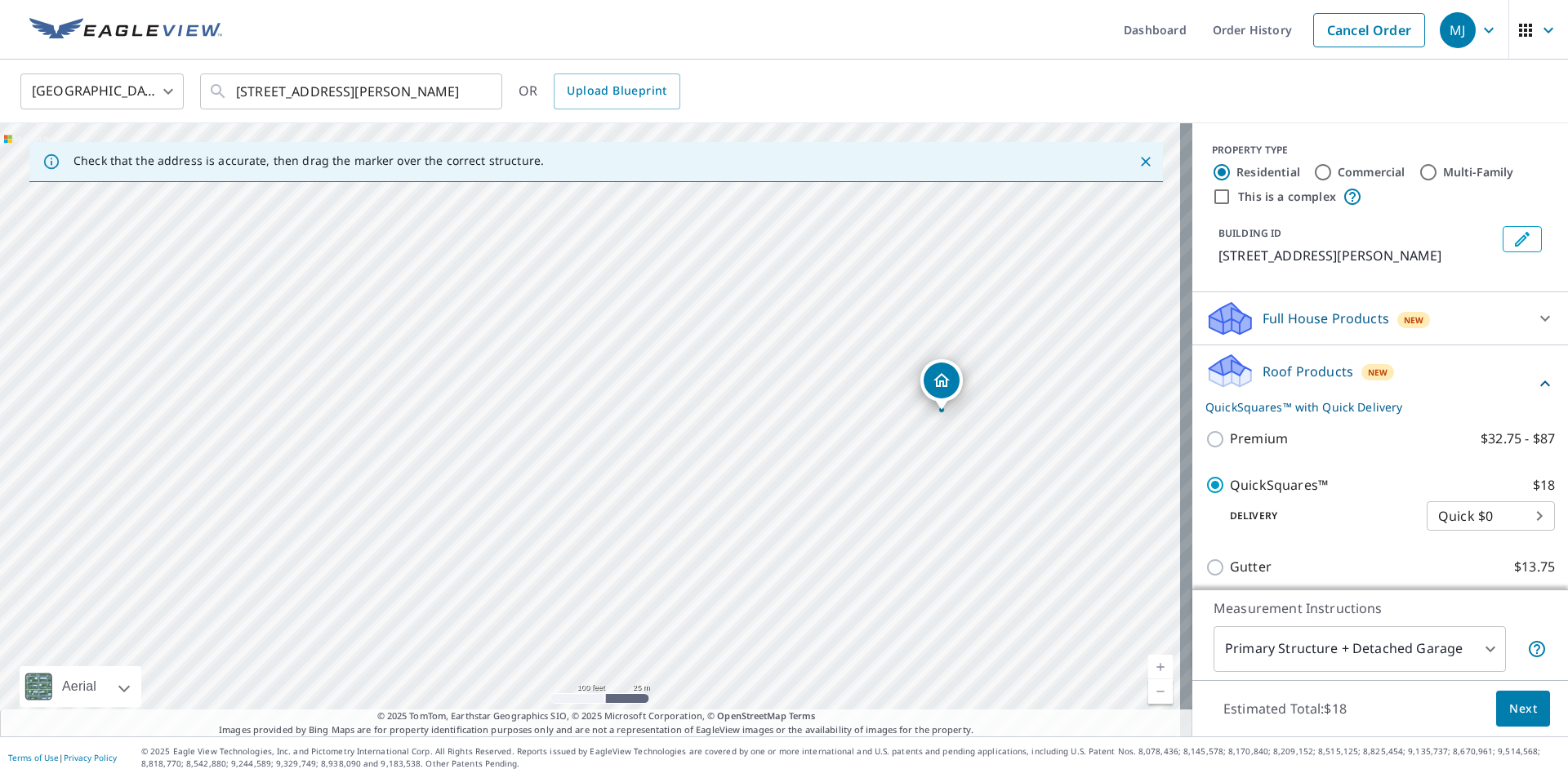
drag, startPoint x: 589, startPoint y: 455, endPoint x: 940, endPoint y: 437, distance: 351.5
click at [940, 437] on div "[STREET_ADDRESS][PERSON_NAME][PERSON_NAME]" at bounding box center [596, 430] width 1192 height 613
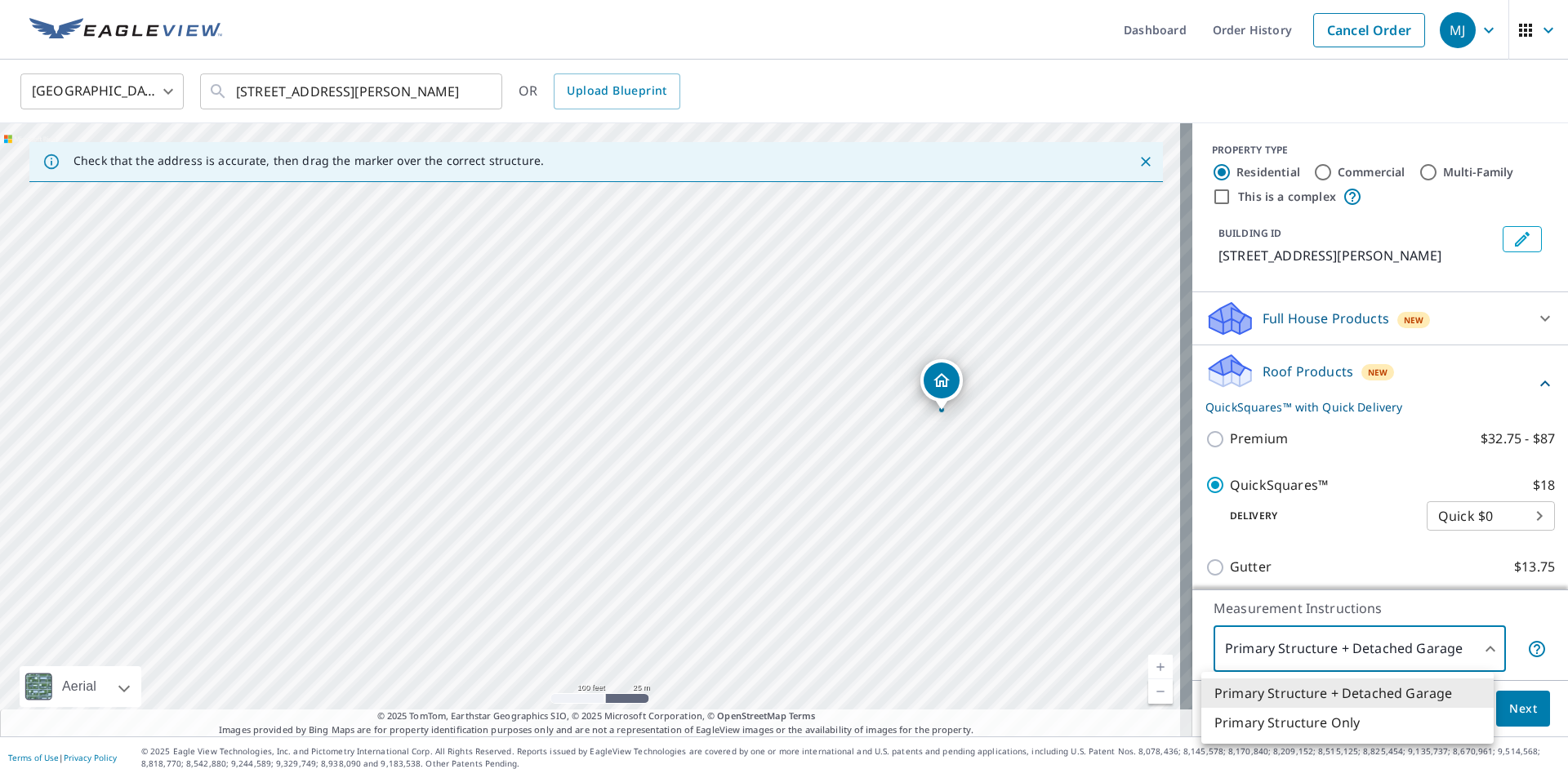
click at [1479, 648] on body "MJ MJ Dashboard Order History Cancel Order MJ [GEOGRAPHIC_DATA] [GEOGRAPHIC_DAT…" at bounding box center [784, 389] width 1568 height 778
click at [1111, 607] on div at bounding box center [784, 389] width 1568 height 778
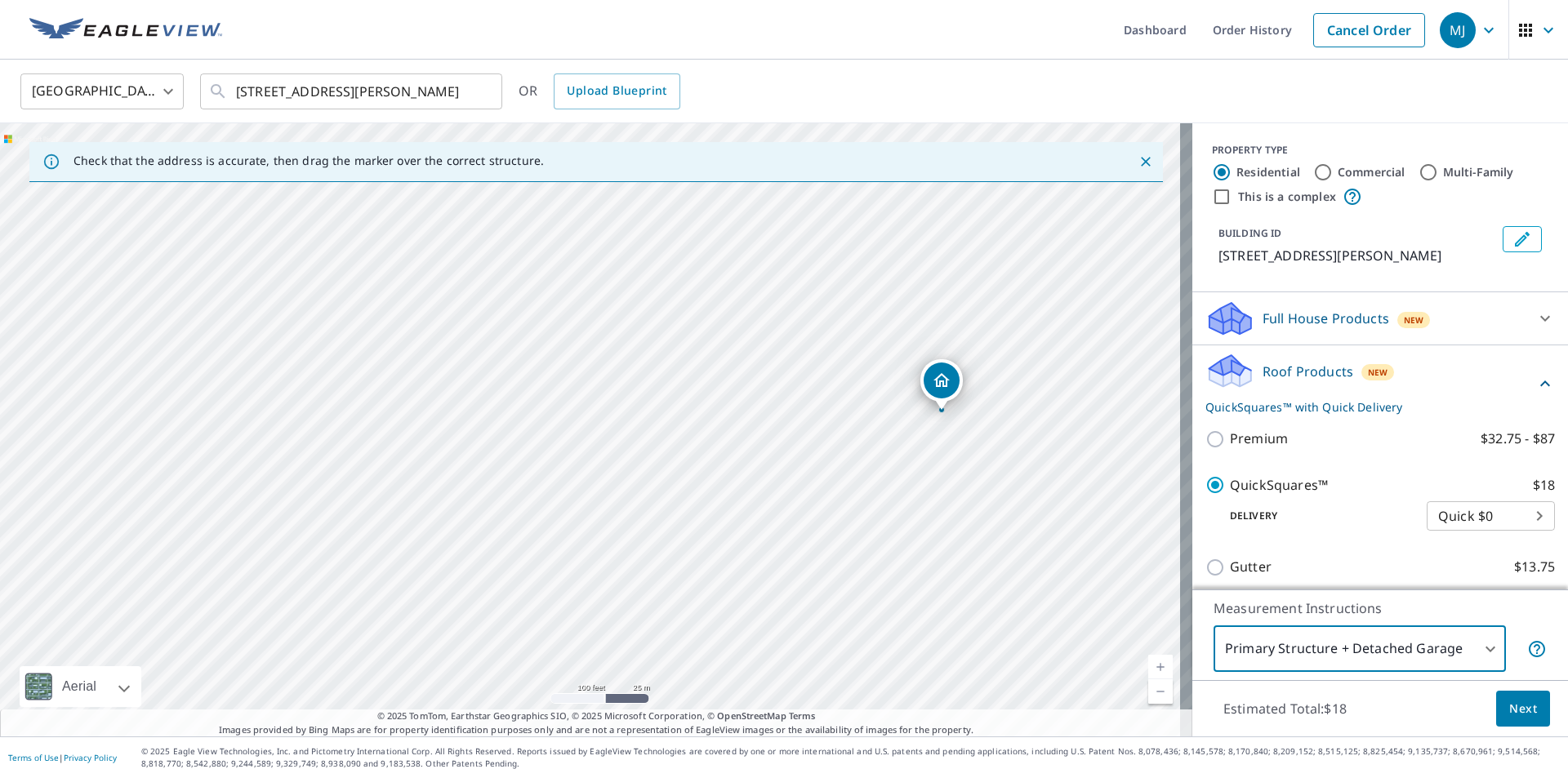
click at [1214, 193] on input "This is a complex" at bounding box center [1221, 196] width 20 height 20
checkbox input "true"
radio input "false"
radio input "true"
type input "4"
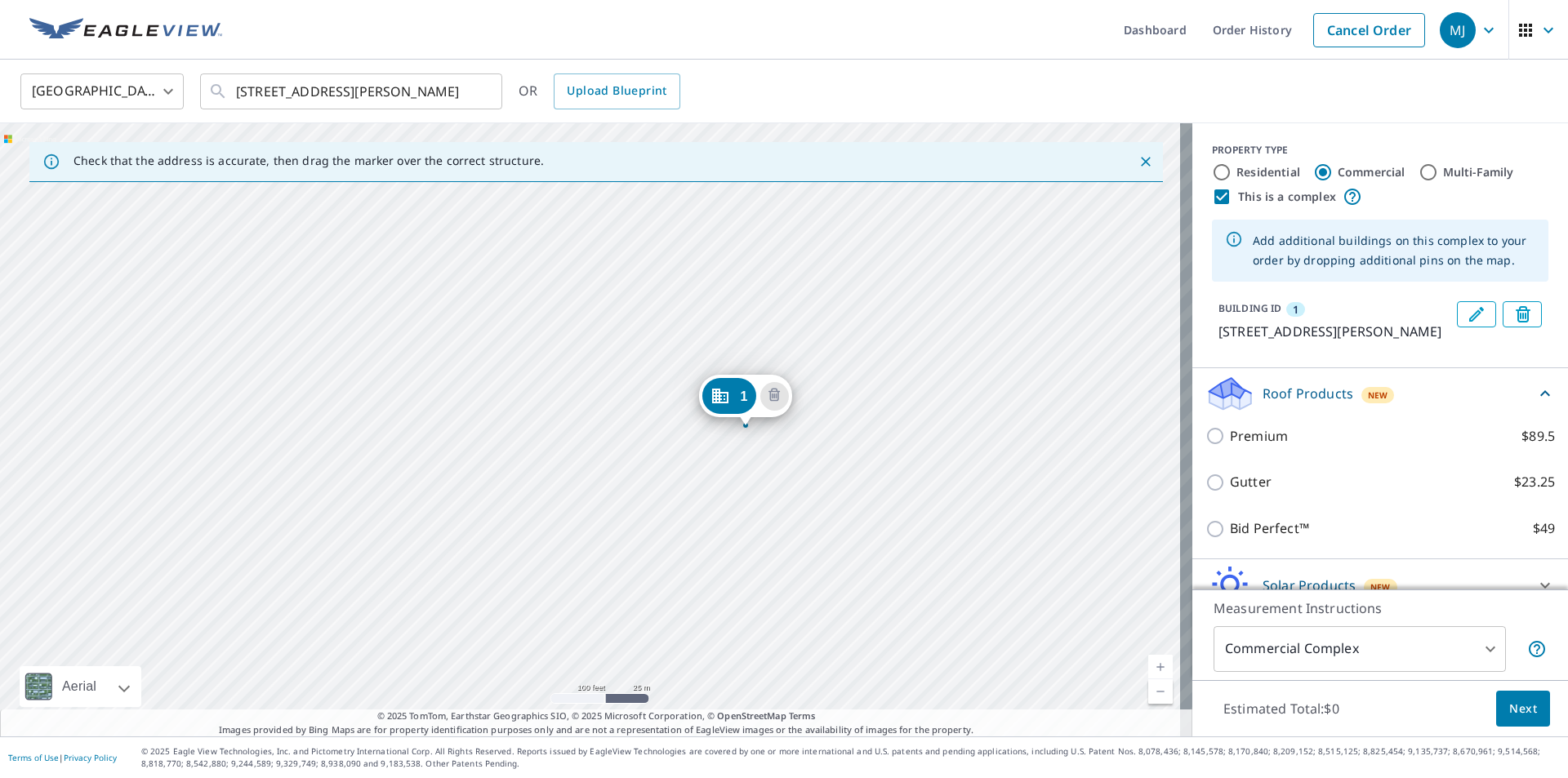
drag, startPoint x: 388, startPoint y: 437, endPoint x: 543, endPoint y: 435, distance: 155.0
click at [543, 435] on div "1 [STREET_ADDRESS][PERSON_NAME][PERSON_NAME]" at bounding box center [596, 430] width 1192 height 613
drag, startPoint x: 740, startPoint y: 397, endPoint x: 291, endPoint y: 426, distance: 449.9
drag, startPoint x: 727, startPoint y: 488, endPoint x: 802, endPoint y: 519, distance: 81.2
click at [802, 519] on div "1 [STREET_ADDRESS][PERSON_NAME][PERSON_NAME]" at bounding box center [596, 430] width 1192 height 613
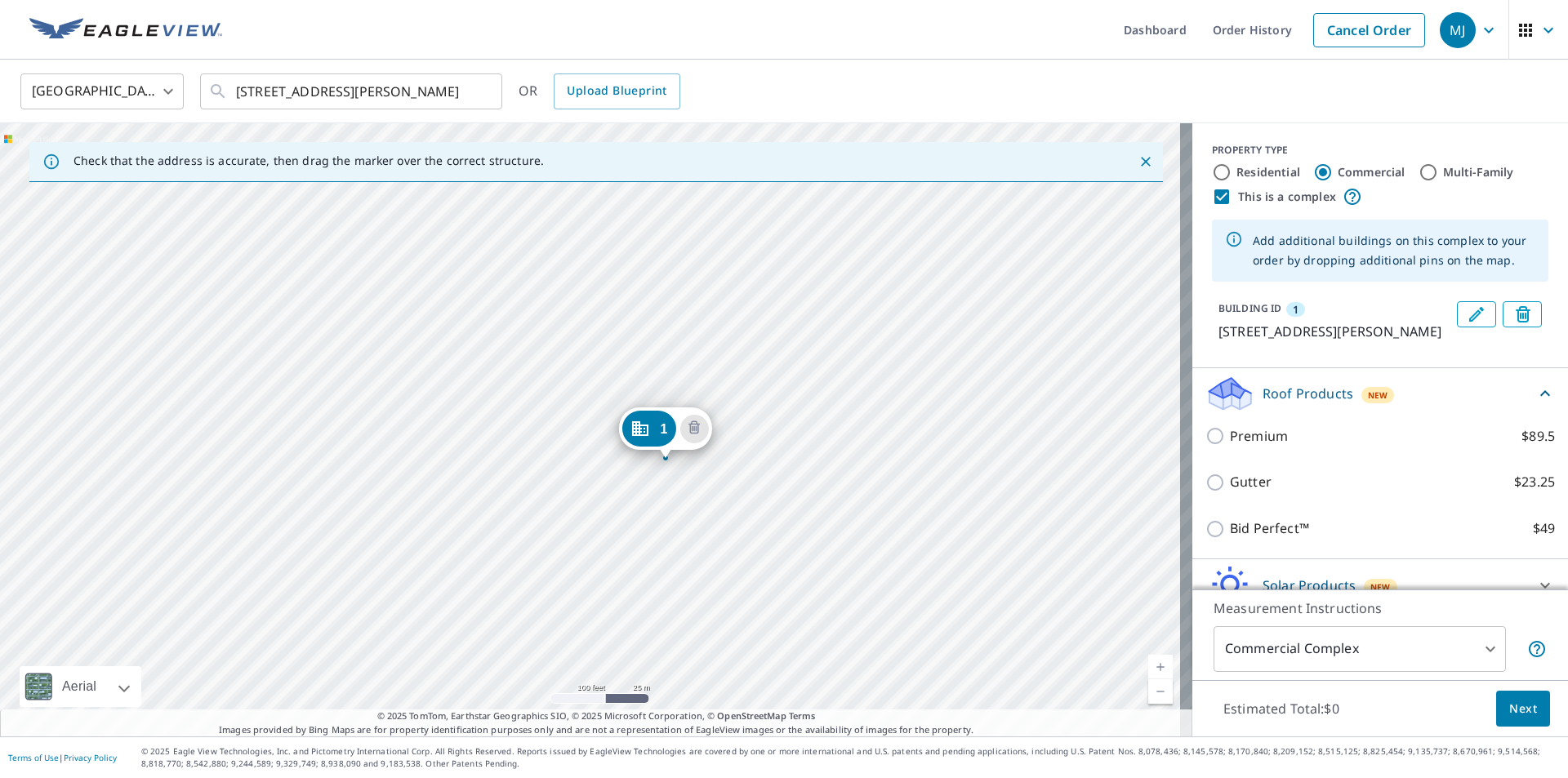
click at [1419, 170] on input "Multi-Family" at bounding box center [1428, 172] width 20 height 20
radio input "true"
type input "2"
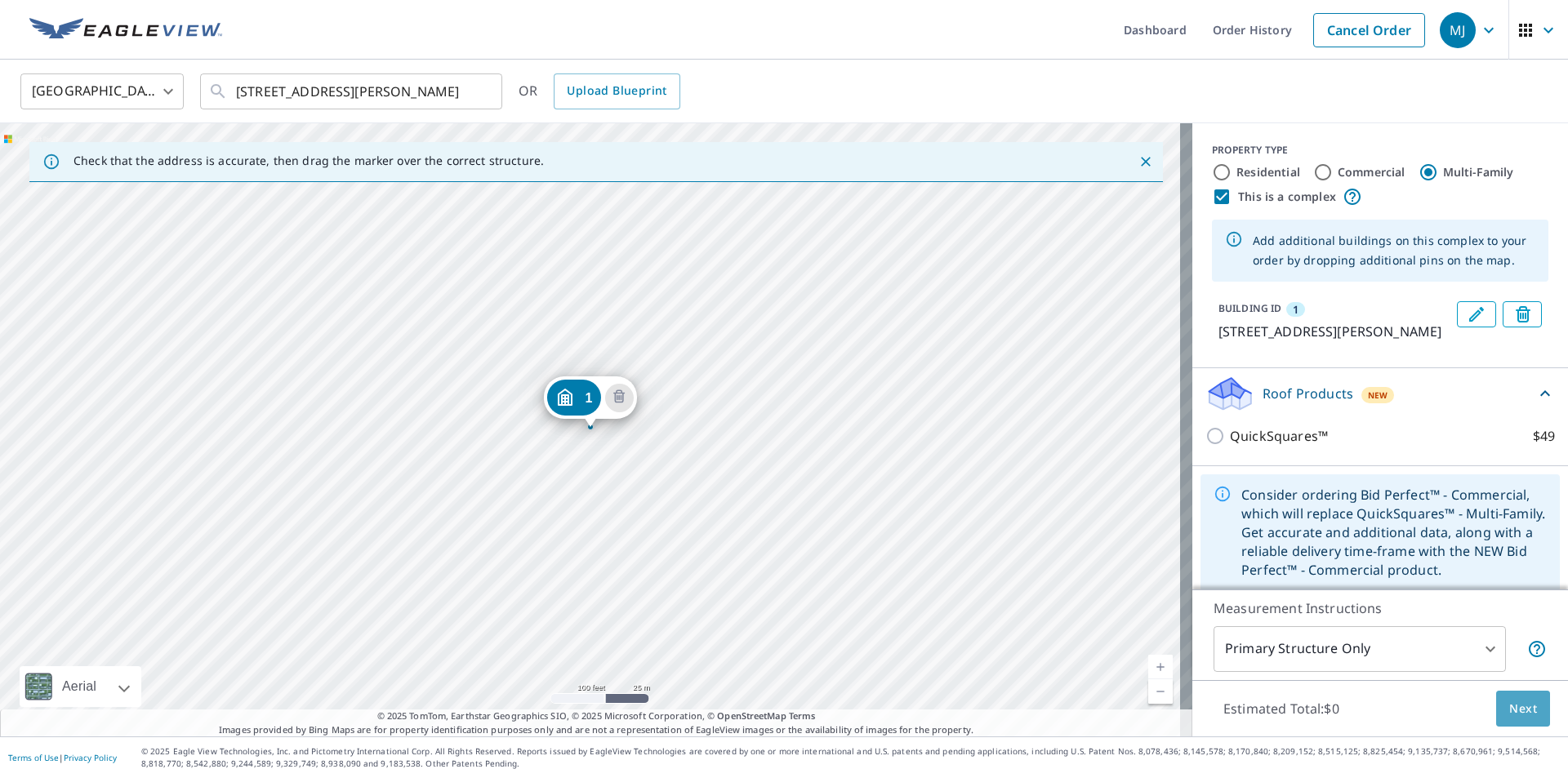
click at [1509, 708] on span "Next" at bounding box center [1523, 709] width 27 height 21
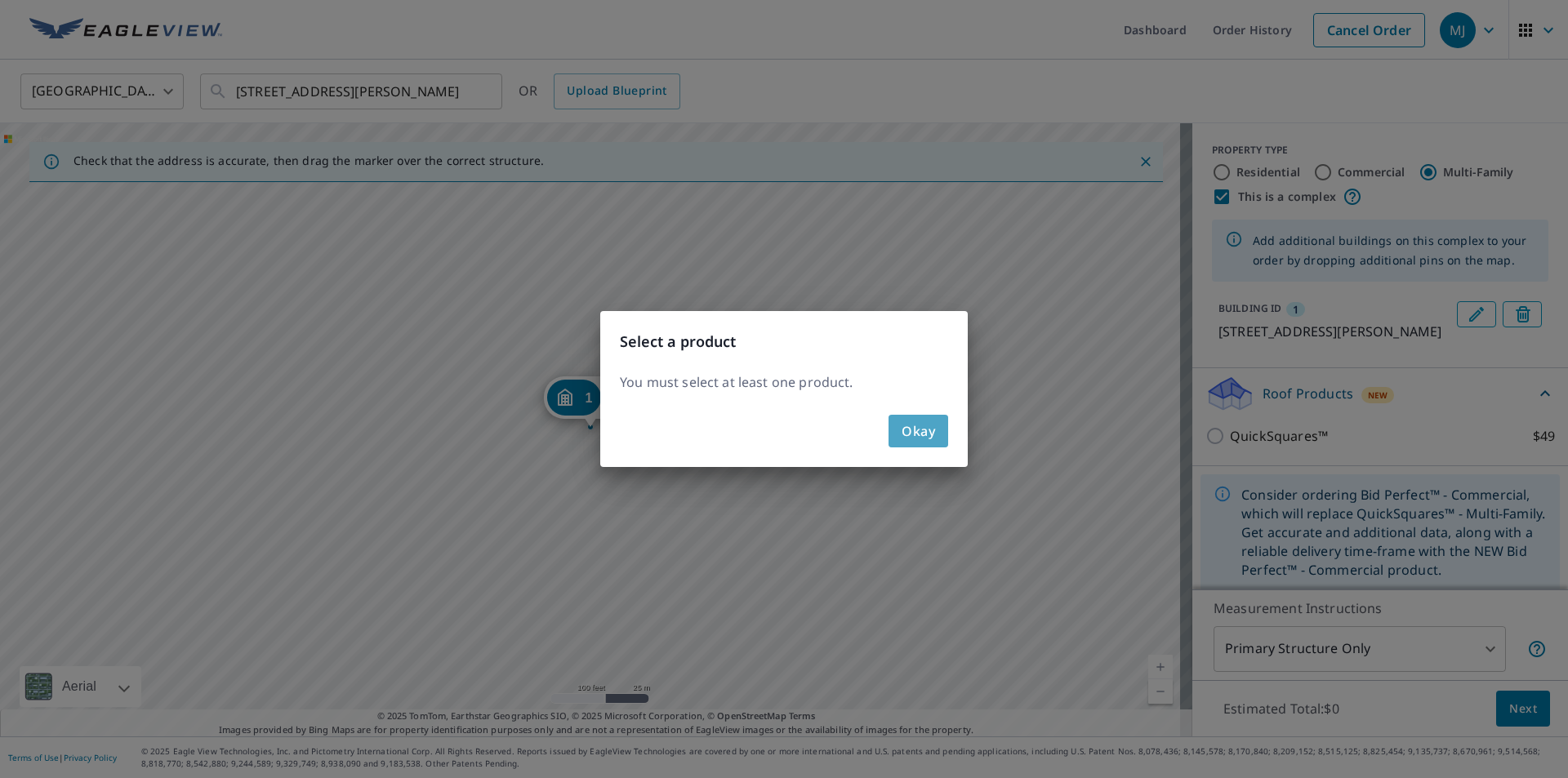
click at [926, 431] on span "Okay" at bounding box center [917, 431] width 33 height 23
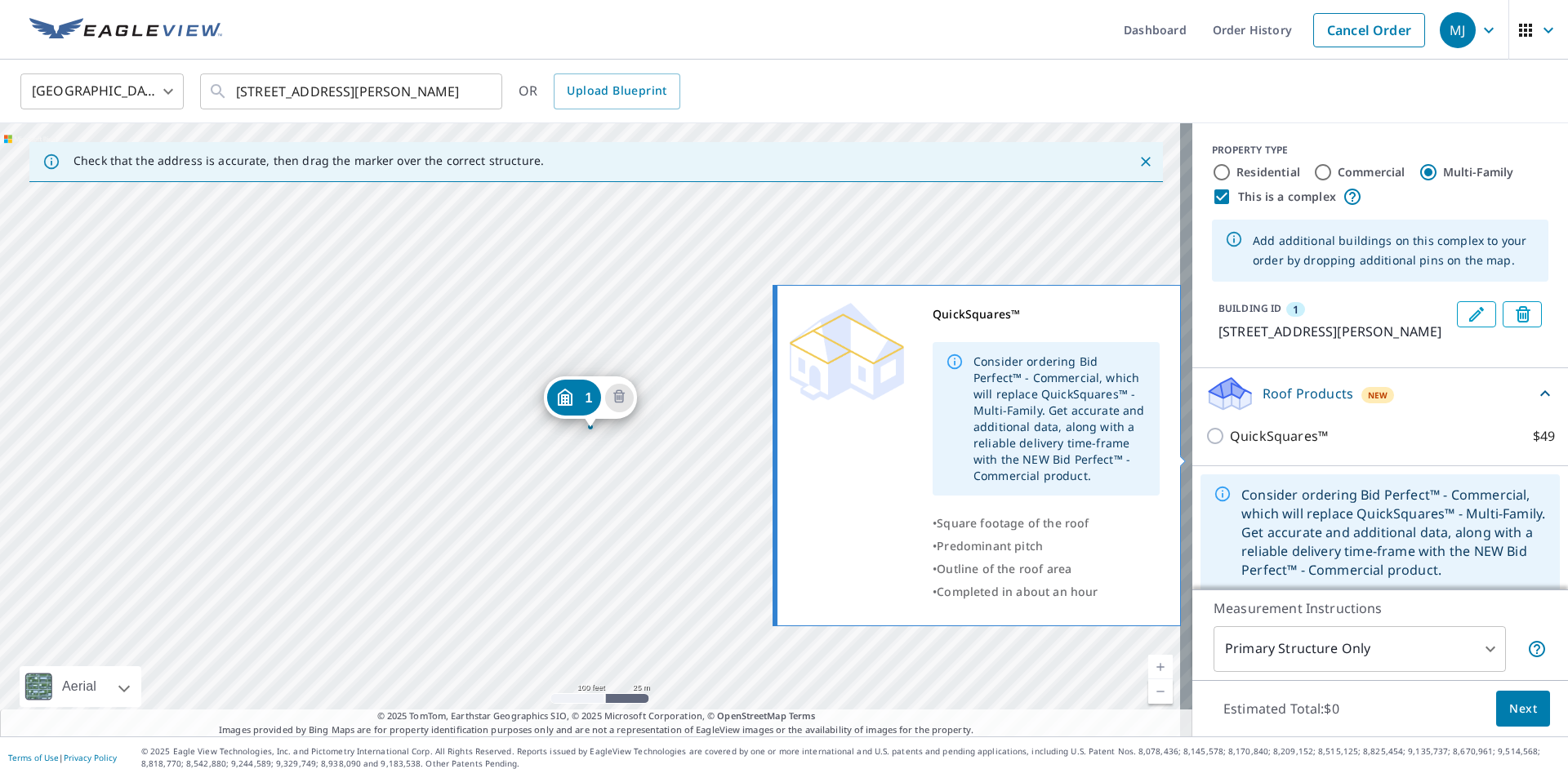
click at [1208, 445] on input "QuickSquares™ $49" at bounding box center [1217, 436] width 25 height 20
checkbox input "true"
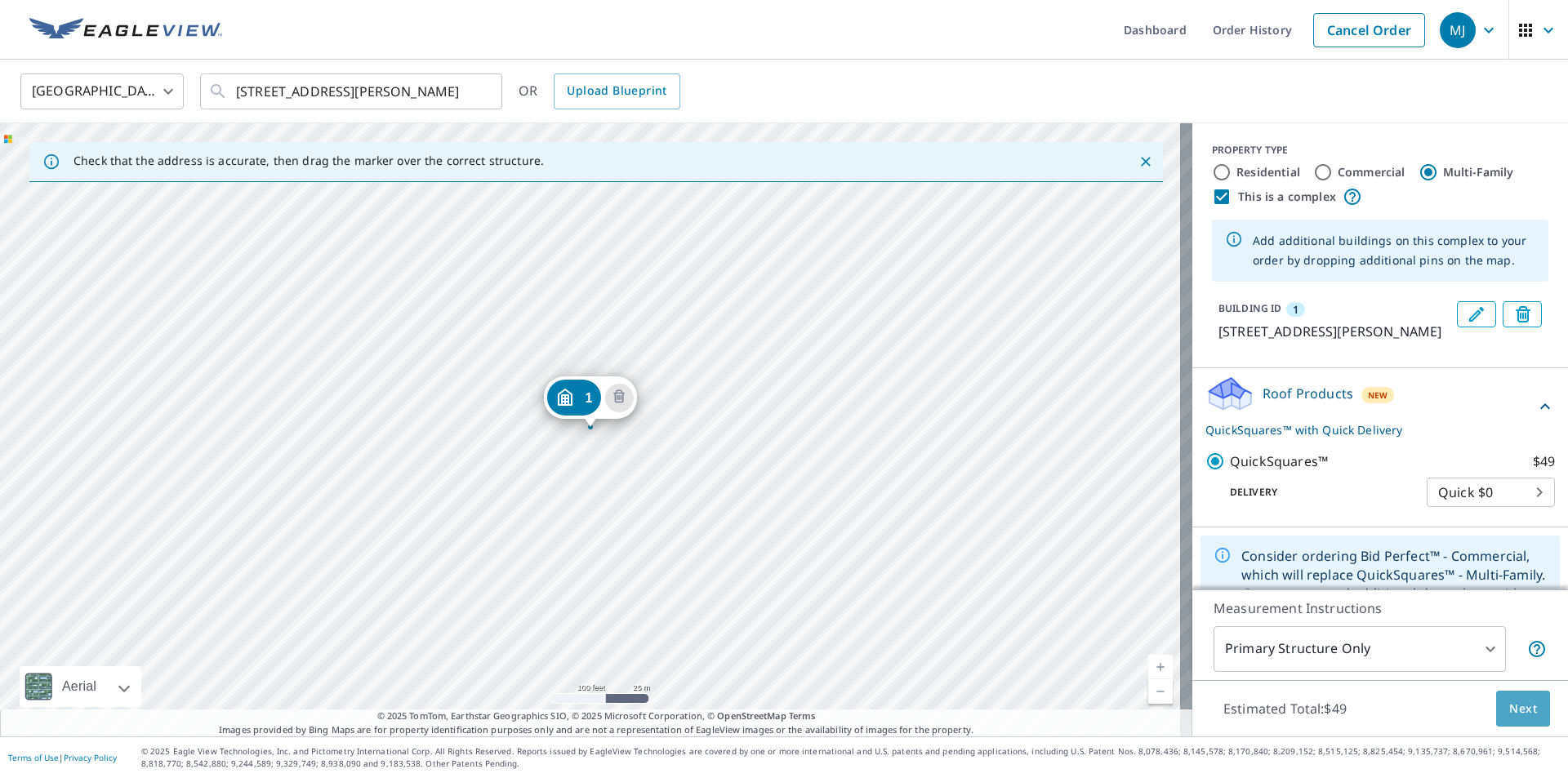
click at [1517, 701] on span "Next" at bounding box center [1523, 709] width 27 height 21
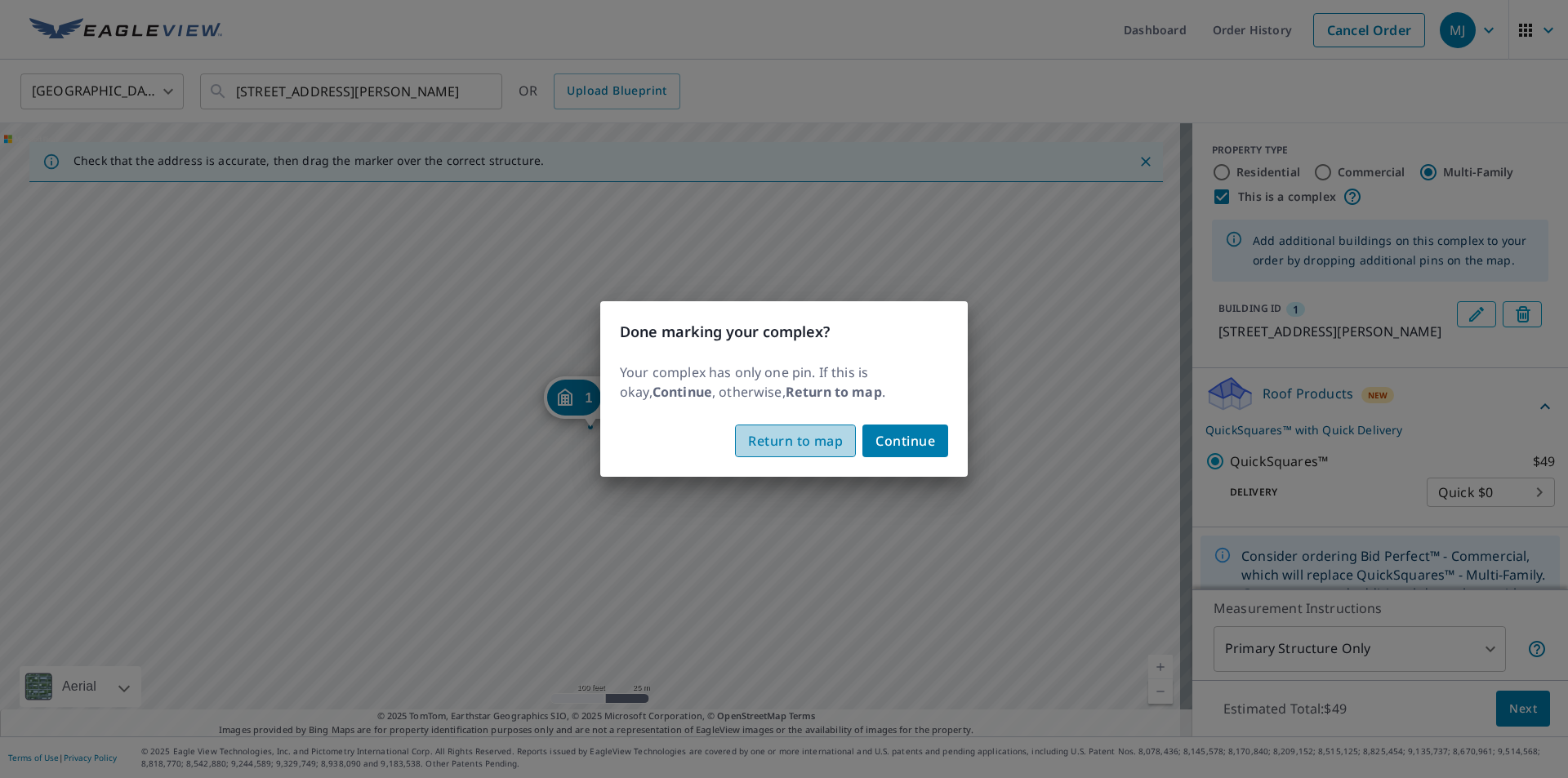
click at [820, 432] on span "Return to map" at bounding box center [795, 440] width 94 height 23
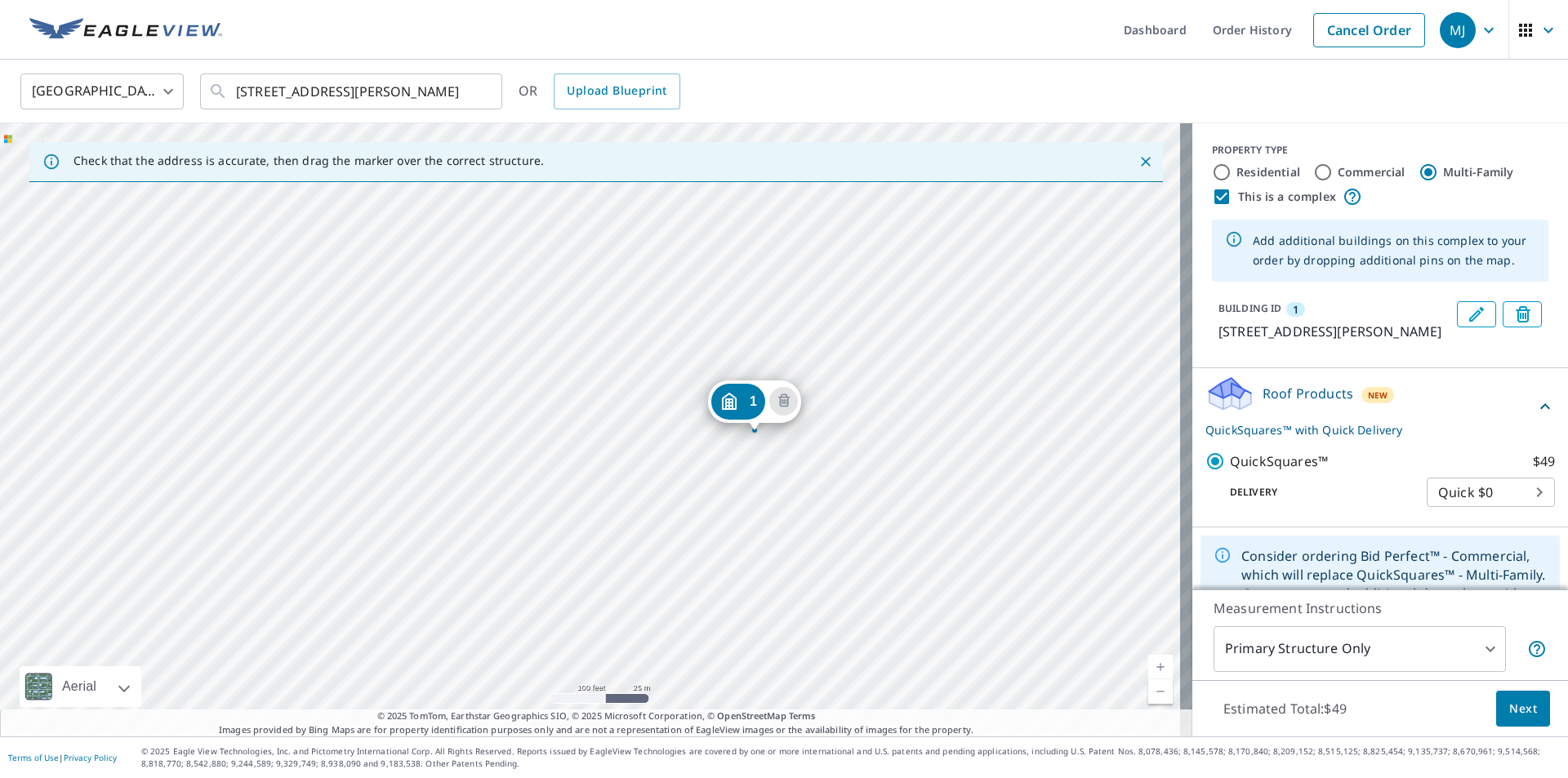
drag, startPoint x: 580, startPoint y: 395, endPoint x: 743, endPoint y: 398, distance: 163.0
click at [453, 372] on div "1 [STREET_ADDRESS][PERSON_NAME]" at bounding box center [596, 430] width 1192 height 613
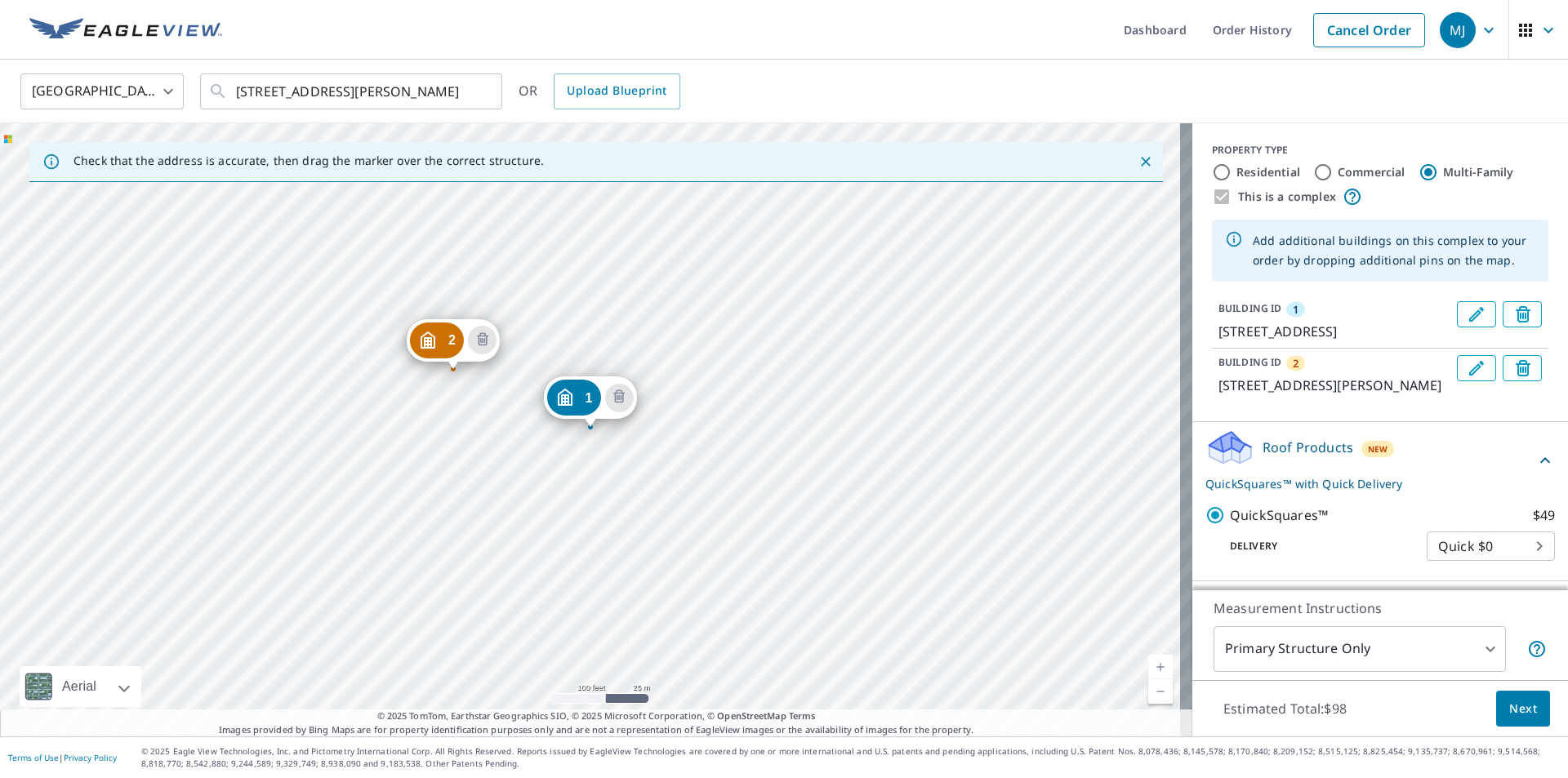
click at [467, 404] on div "2 [STREET_ADDRESS][PERSON_NAME][PERSON_NAME] 1 [STREET_ADDRESS][PERSON_NAME]" at bounding box center [596, 430] width 1192 height 613
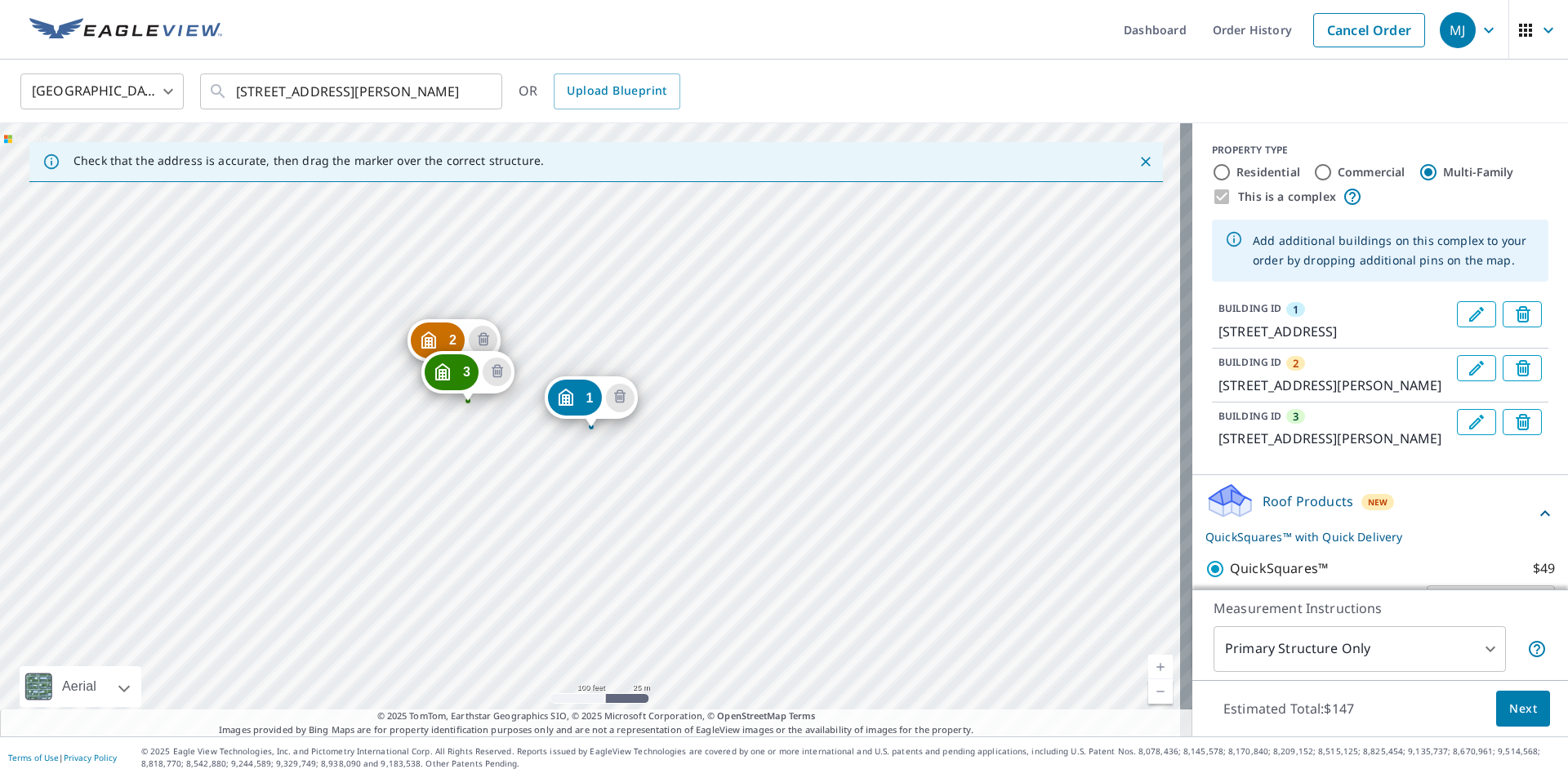
click at [493, 478] on div "2 [STREET_ADDRESS][PERSON_NAME][PERSON_NAME] [GEOGRAPHIC_DATA][STREET_ADDRESS][…" at bounding box center [596, 430] width 1192 height 613
click at [494, 479] on div "2 [STREET_ADDRESS][PERSON_NAME][PERSON_NAME] [GEOGRAPHIC_DATA][STREET_ADDRESS][…" at bounding box center [596, 430] width 1192 height 613
click at [512, 487] on div "2 [STREET_ADDRESS][PERSON_NAME][PERSON_NAME] [GEOGRAPHIC_DATA][STREET_ADDRESS][…" at bounding box center [596, 430] width 1192 height 613
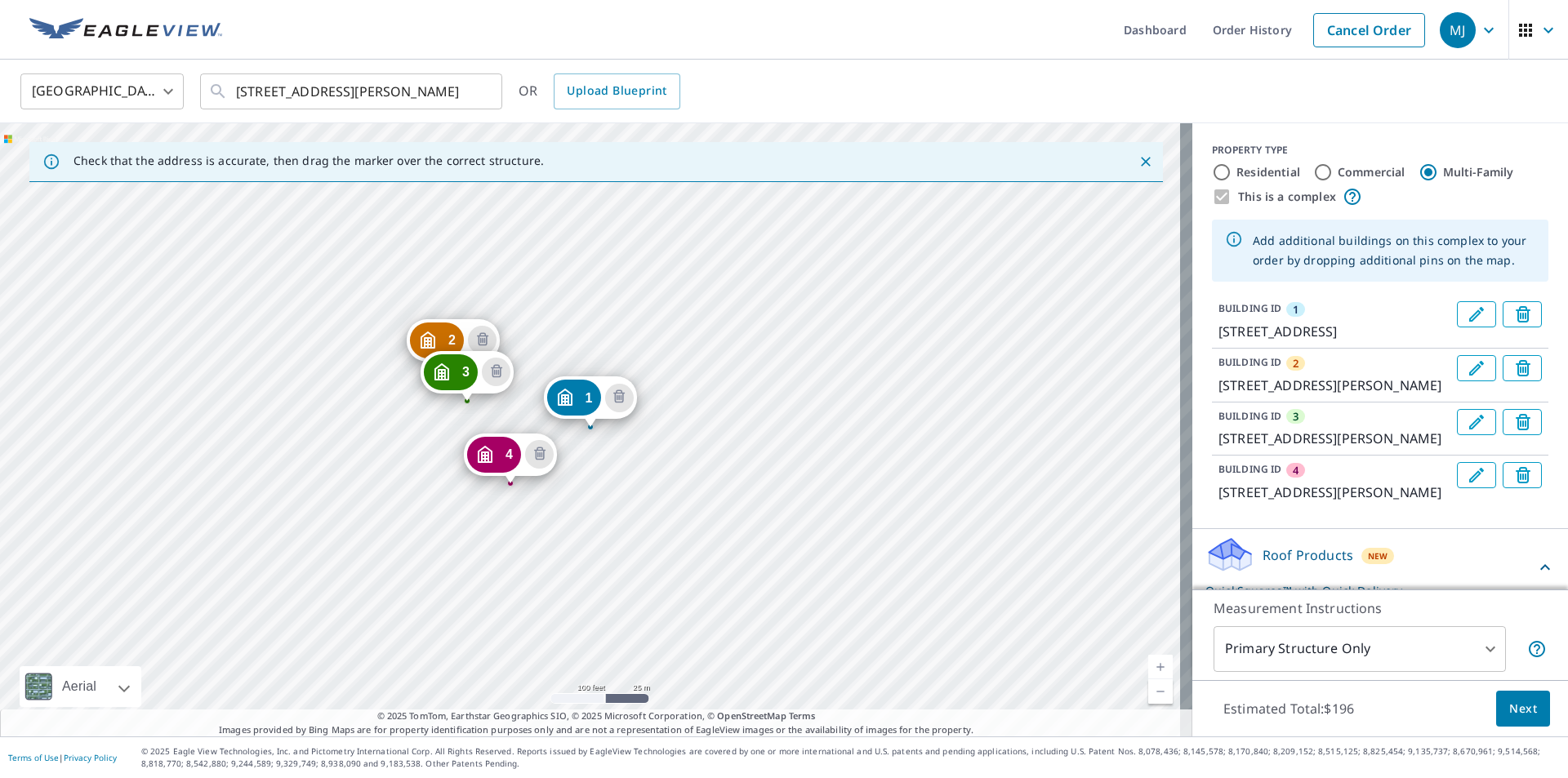
click at [348, 534] on div "2 [STREET_ADDRESS][PERSON_NAME][PERSON_NAME] [GEOGRAPHIC_DATA][STREET_ADDRESS][…" at bounding box center [596, 430] width 1192 height 613
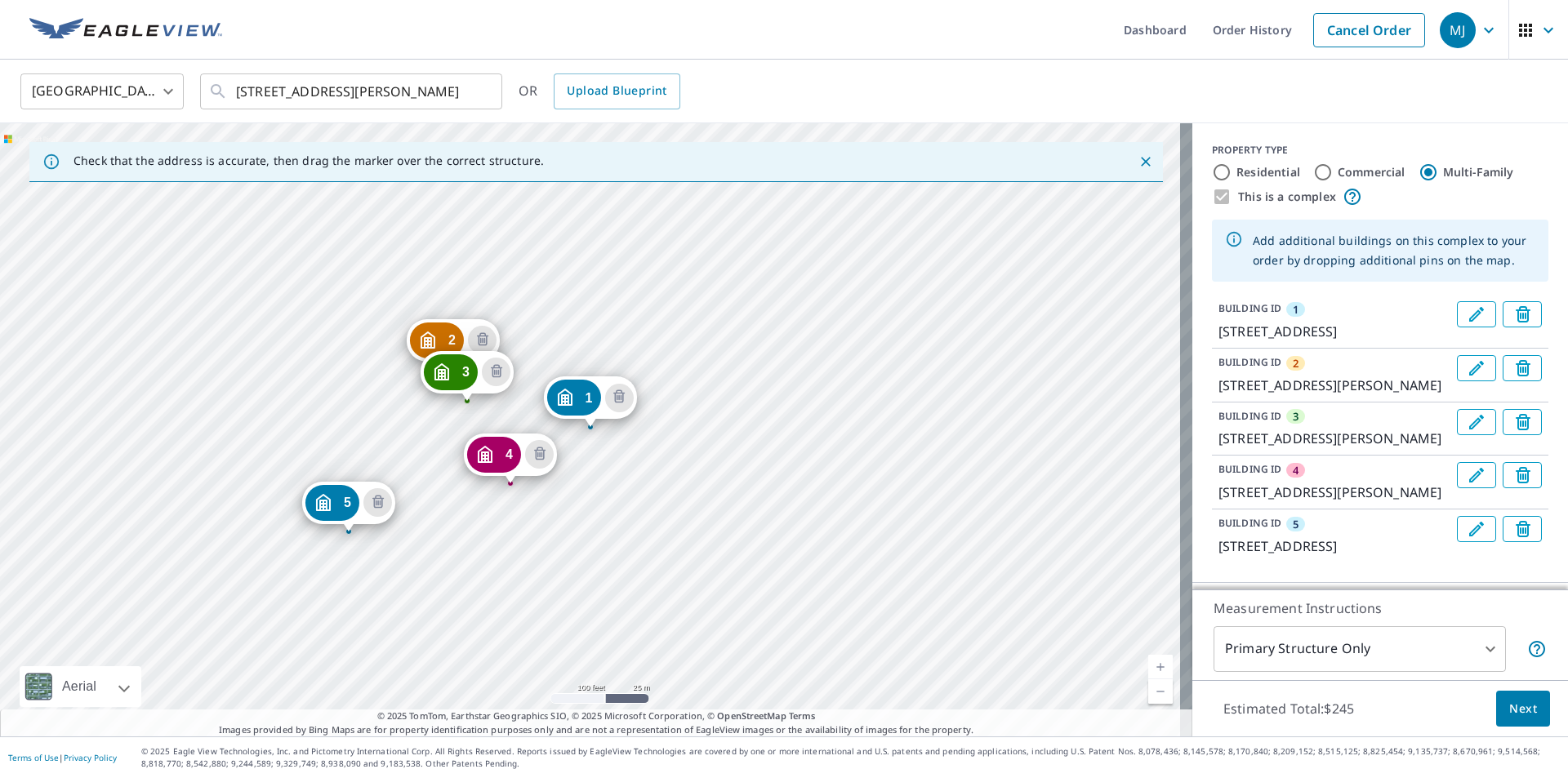
click at [406, 447] on div "2 [STREET_ADDRESS][PERSON_NAME][PERSON_NAME] [GEOGRAPHIC_DATA][STREET_ADDRESS][…" at bounding box center [596, 430] width 1192 height 613
click at [372, 387] on div "[GEOGRAPHIC_DATA][PERSON_NAME][PERSON_NAME] [GEOGRAPHIC_DATA][STREET_ADDRESS][P…" at bounding box center [596, 430] width 1192 height 613
click at [379, 307] on div "[GEOGRAPHIC_DATA][PERSON_NAME][PERSON_NAME] [GEOGRAPHIC_DATA][STREET_ADDRESS][P…" at bounding box center [596, 430] width 1192 height 613
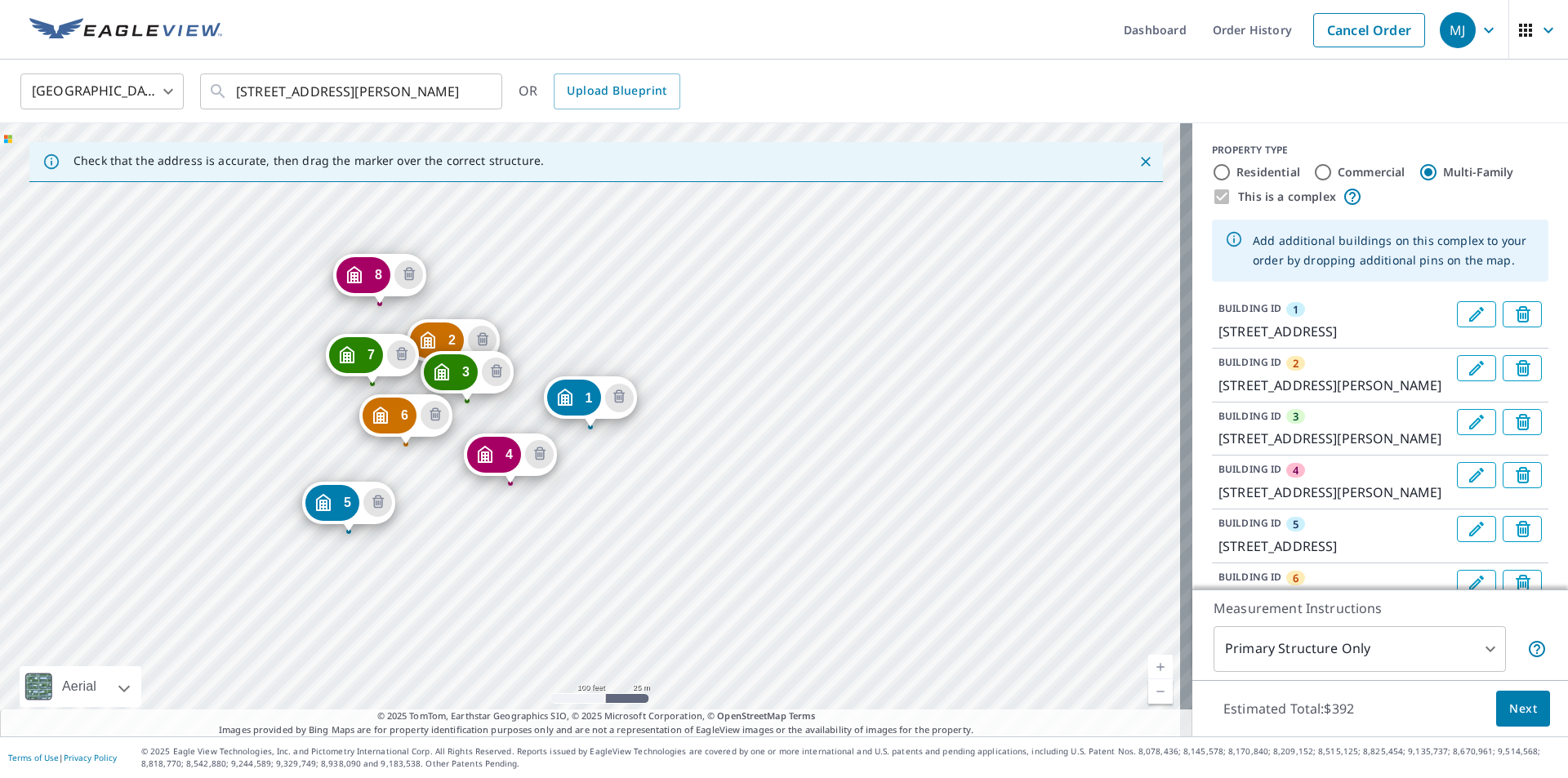
click at [436, 307] on div "2 [GEOGRAPHIC_DATA][PERSON_NAME][PERSON_NAME] [GEOGRAPHIC_DATA][STREET_ADDRESS]…" at bounding box center [596, 430] width 1192 height 613
click at [1141, 158] on icon "Close" at bounding box center [1145, 161] width 9 height 9
